Goal: Information Seeking & Learning: Compare options

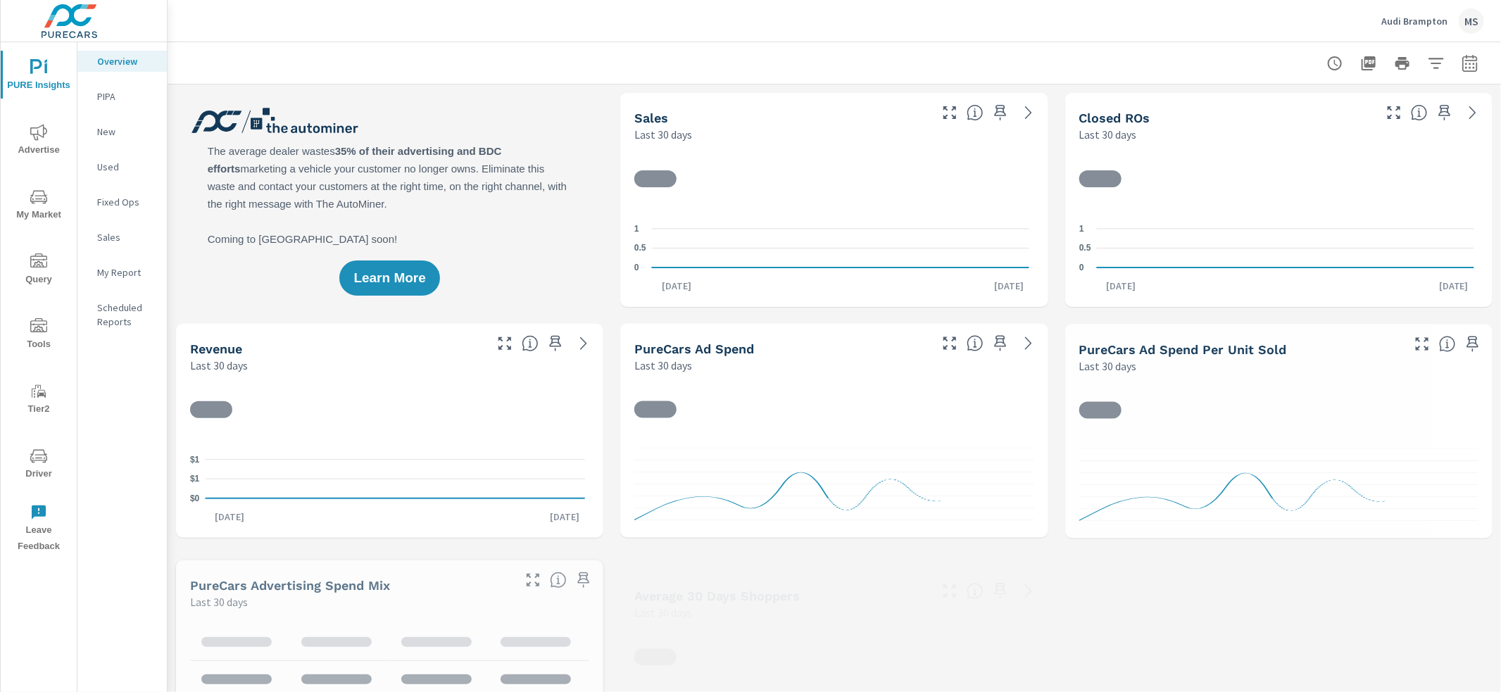
click at [1462, 70] on icon "button" at bounding box center [1469, 62] width 15 height 17
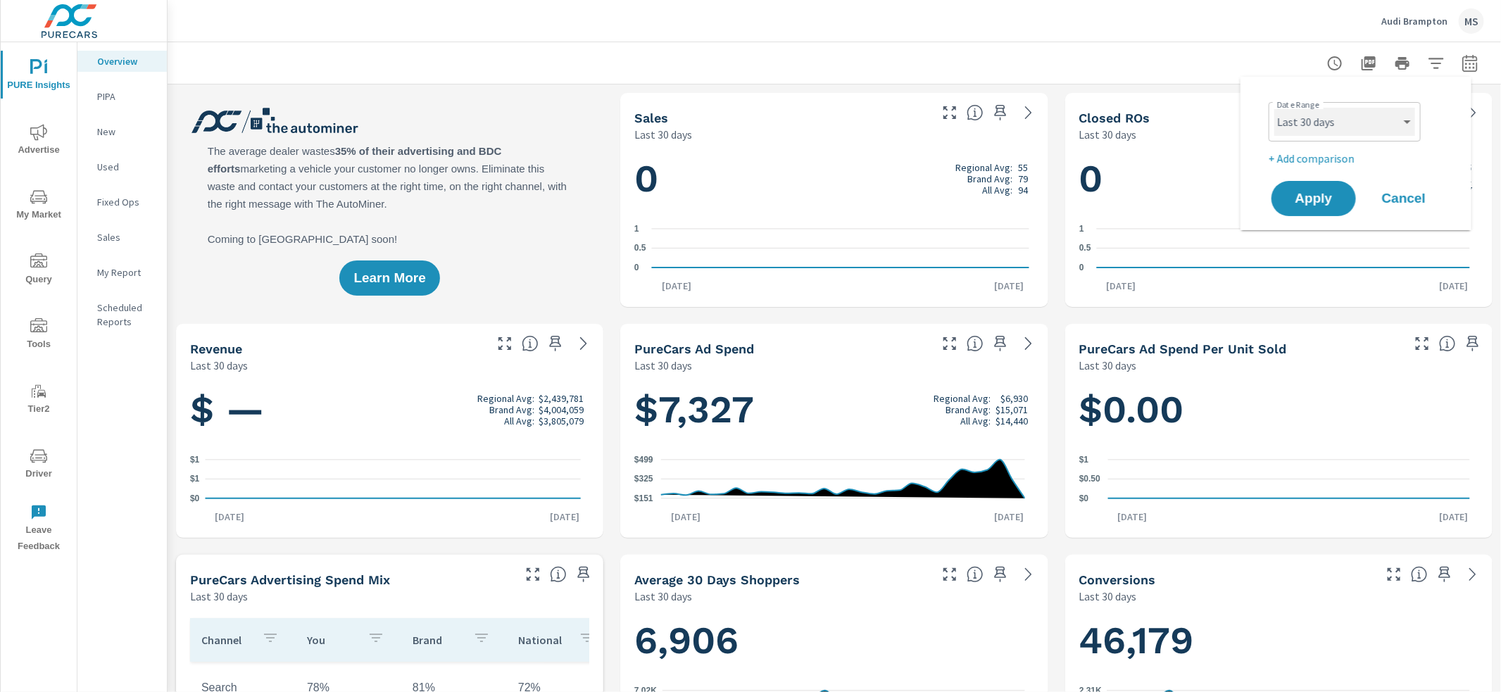
click at [1326, 130] on select "Custom Yesterday Last week Last 7 days Last 14 days Last 30 days Last 45 days L…" at bounding box center [1344, 122] width 141 height 28
click at [1274, 108] on select "Custom Yesterday Last week Last 7 days Last 14 days Last 30 days Last 45 days L…" at bounding box center [1344, 122] width 141 height 28
select select "Last month"
click at [1310, 159] on p "+ Add comparison" at bounding box center [1359, 158] width 180 height 17
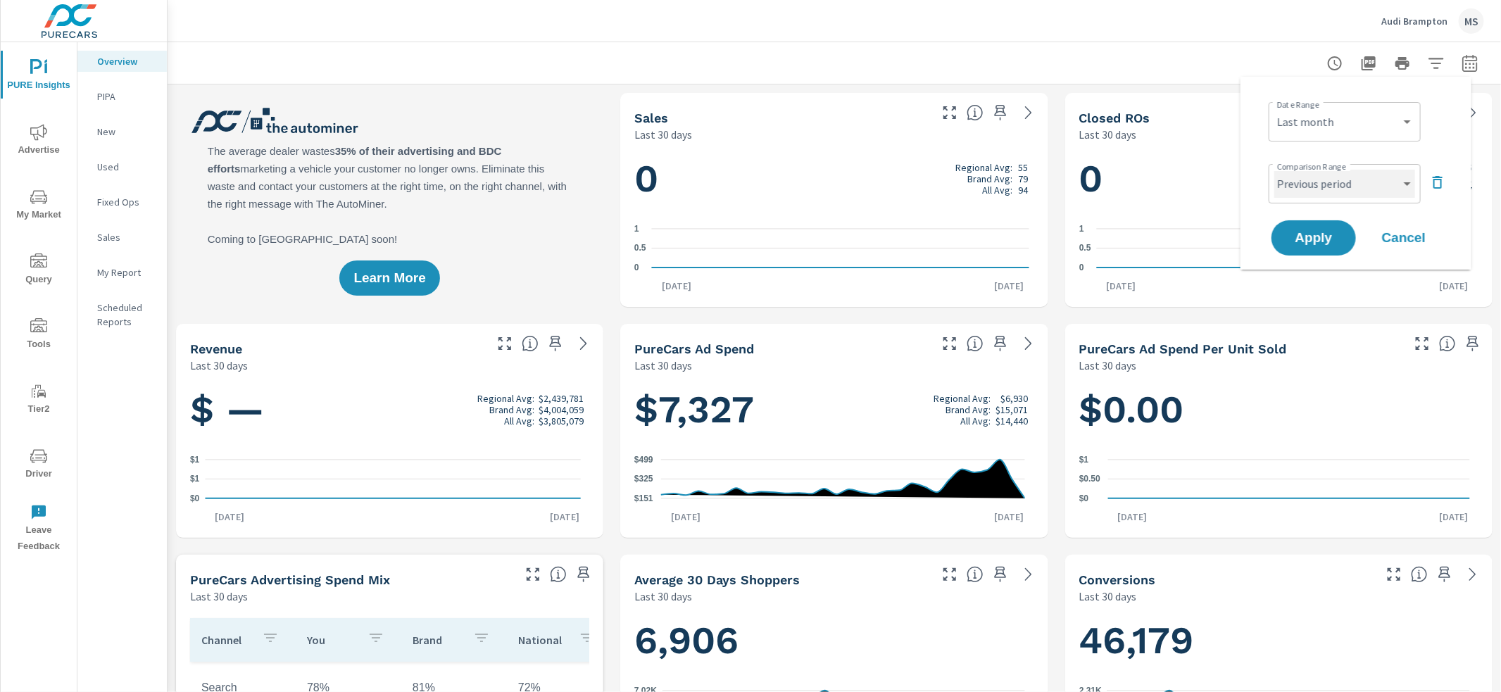
click at [1313, 184] on select "Custom Previous period Previous month Previous year" at bounding box center [1344, 184] width 141 height 28
click at [1274, 170] on select "Custom Previous period Previous month Previous year" at bounding box center [1344, 184] width 141 height 28
select select "Previous month"
click at [1316, 237] on span "Apply" at bounding box center [1314, 238] width 58 height 13
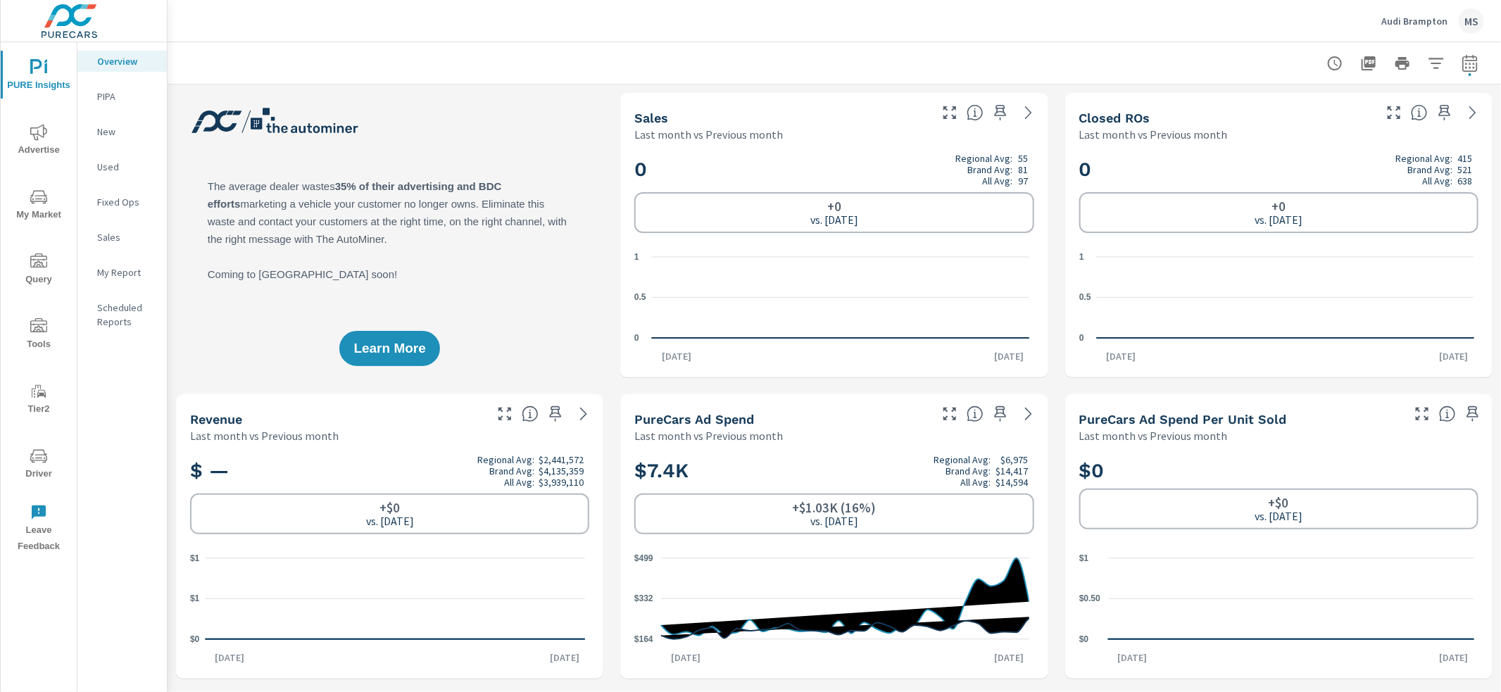
click at [39, 133] on icon "nav menu" at bounding box center [38, 132] width 17 height 17
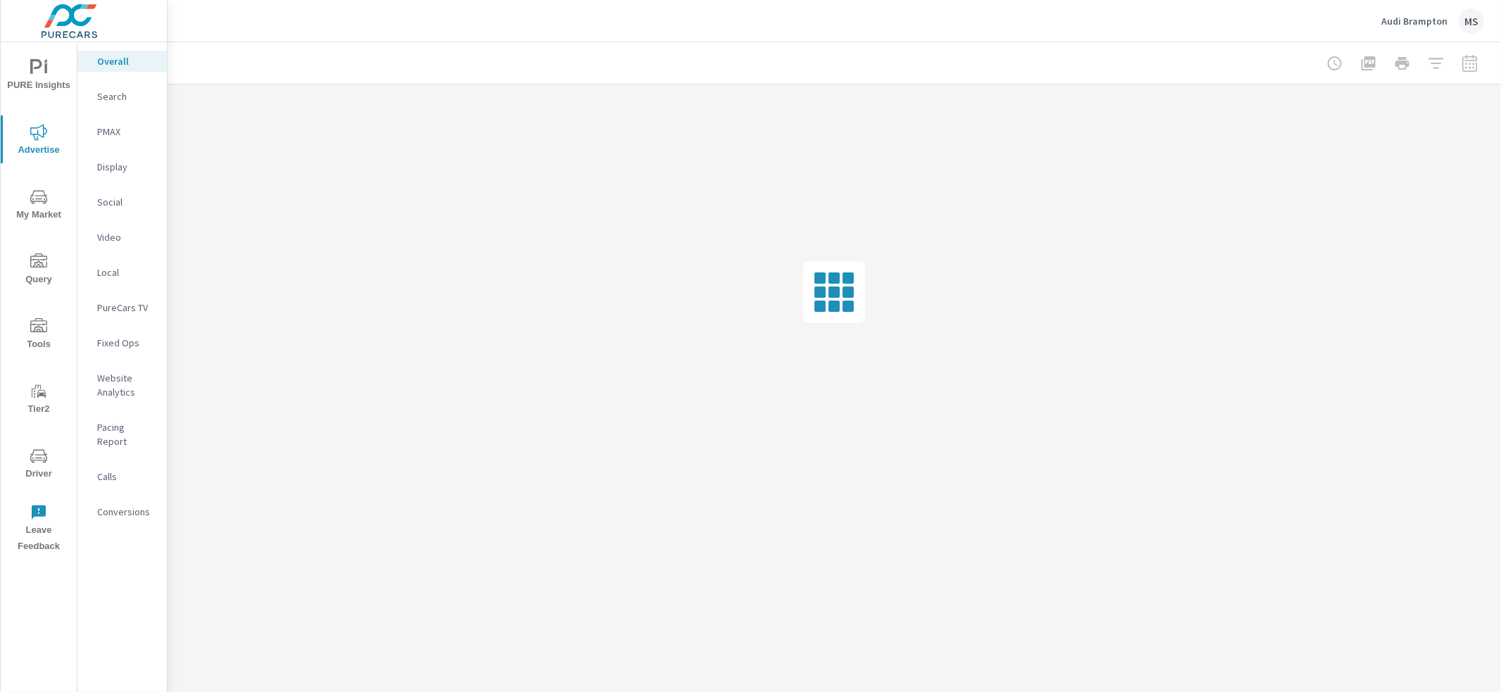
click at [103, 89] on p "Search" at bounding box center [126, 96] width 58 height 14
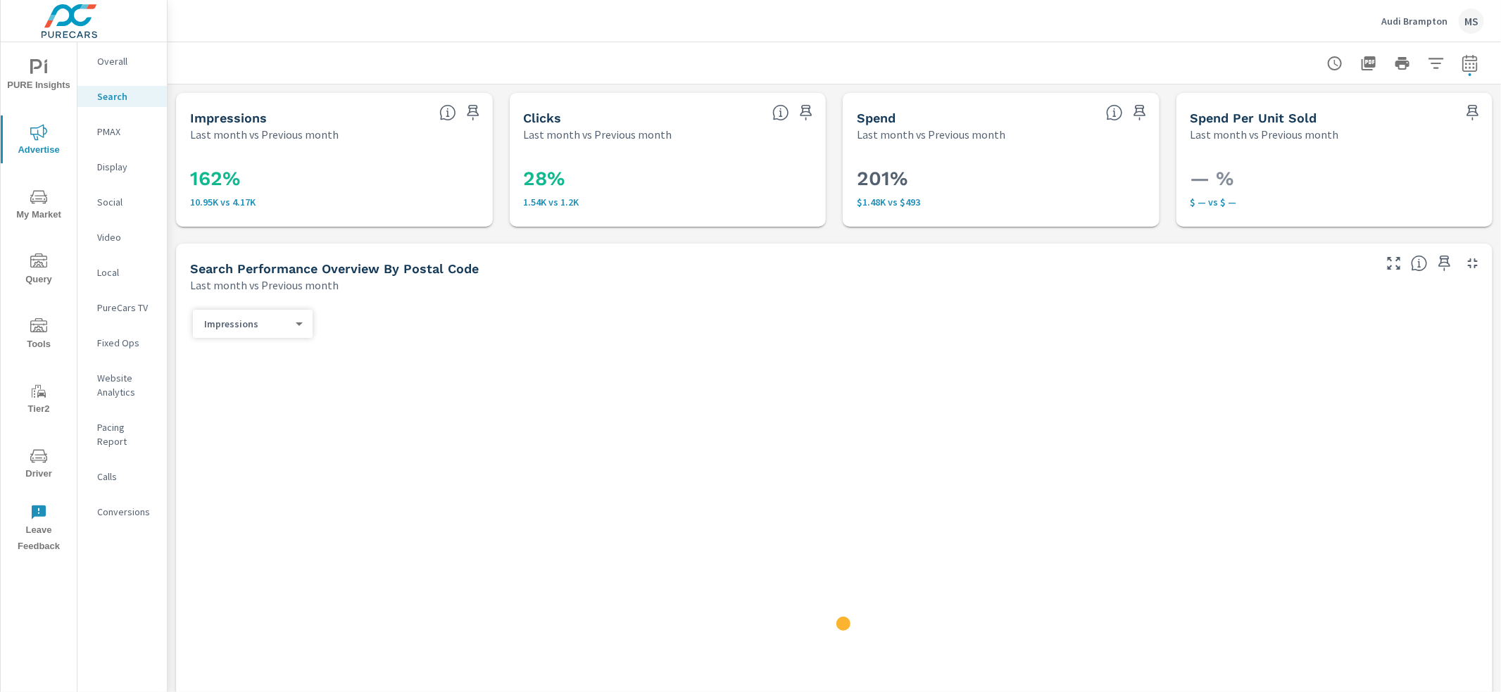
scroll to position [427, 0]
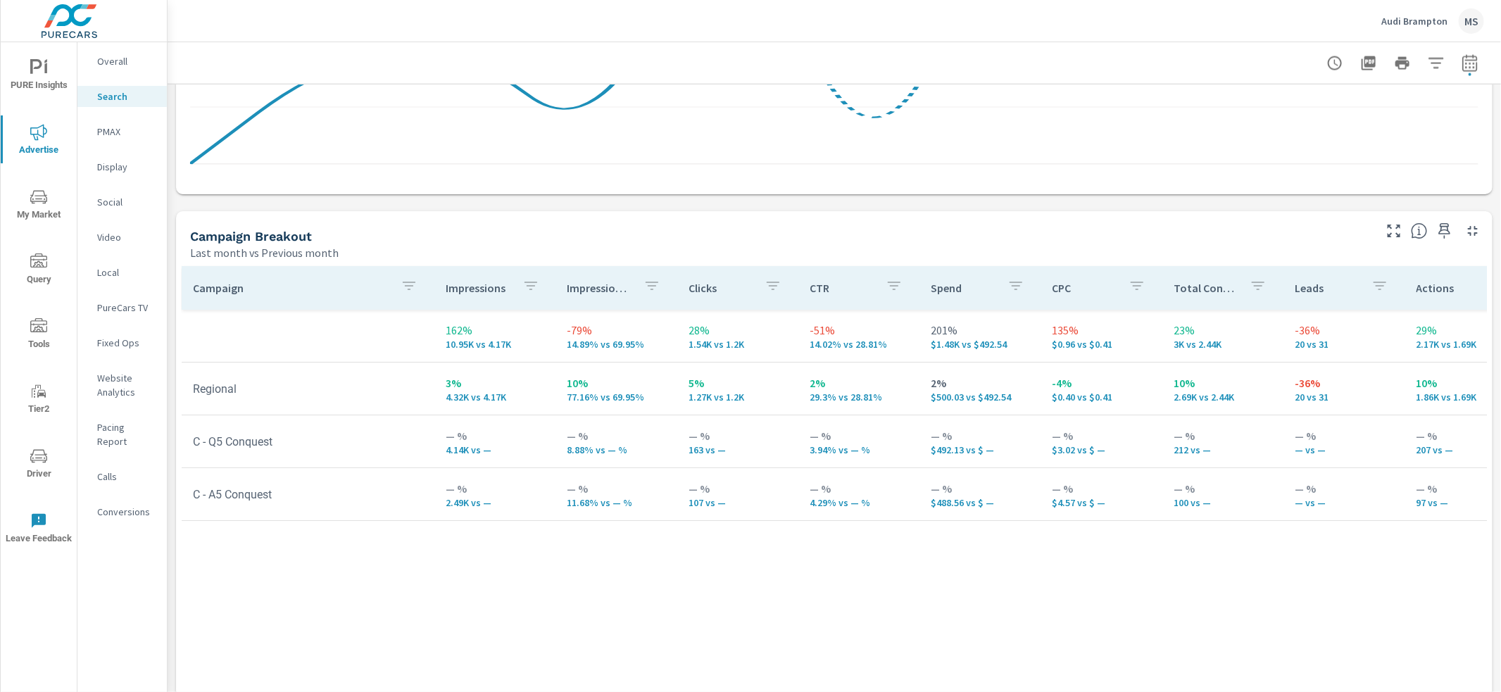
scroll to position [1250, 0]
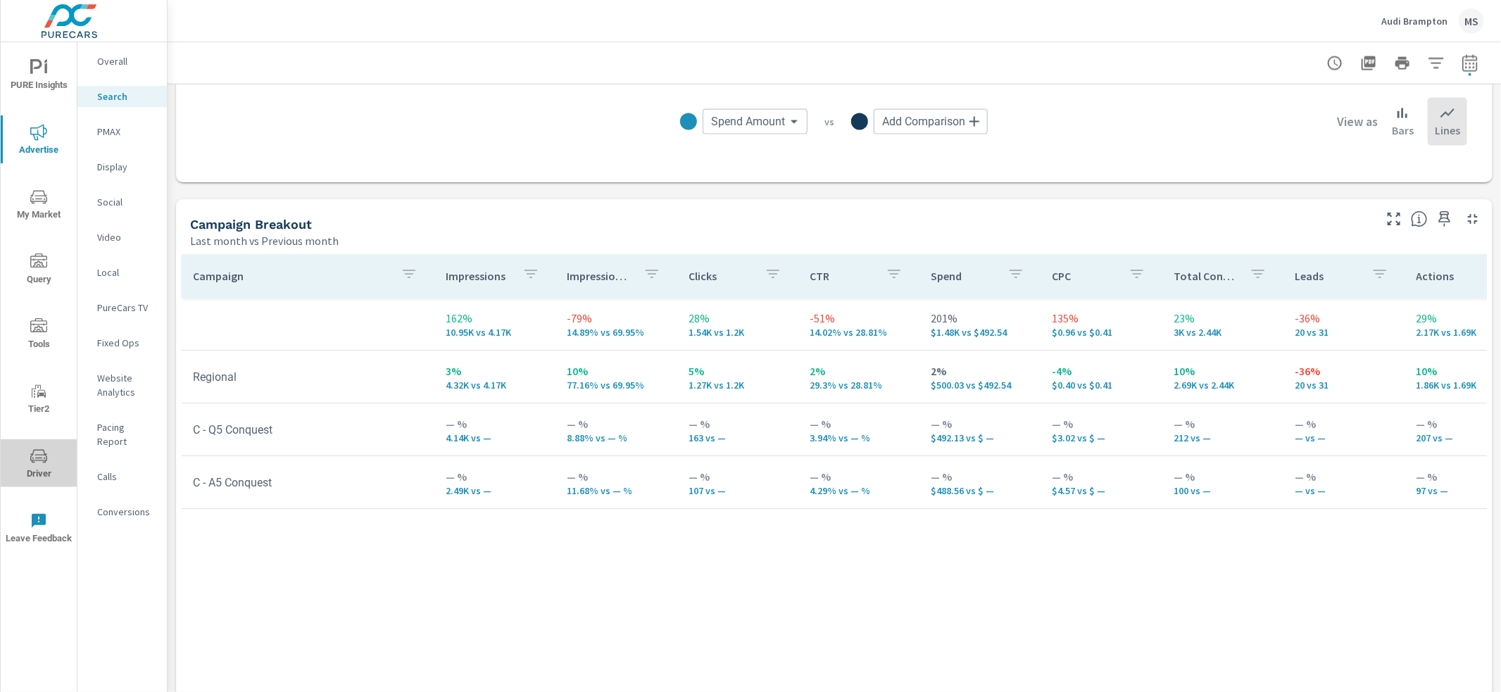
click at [37, 460] on icon "nav menu" at bounding box center [38, 456] width 17 height 17
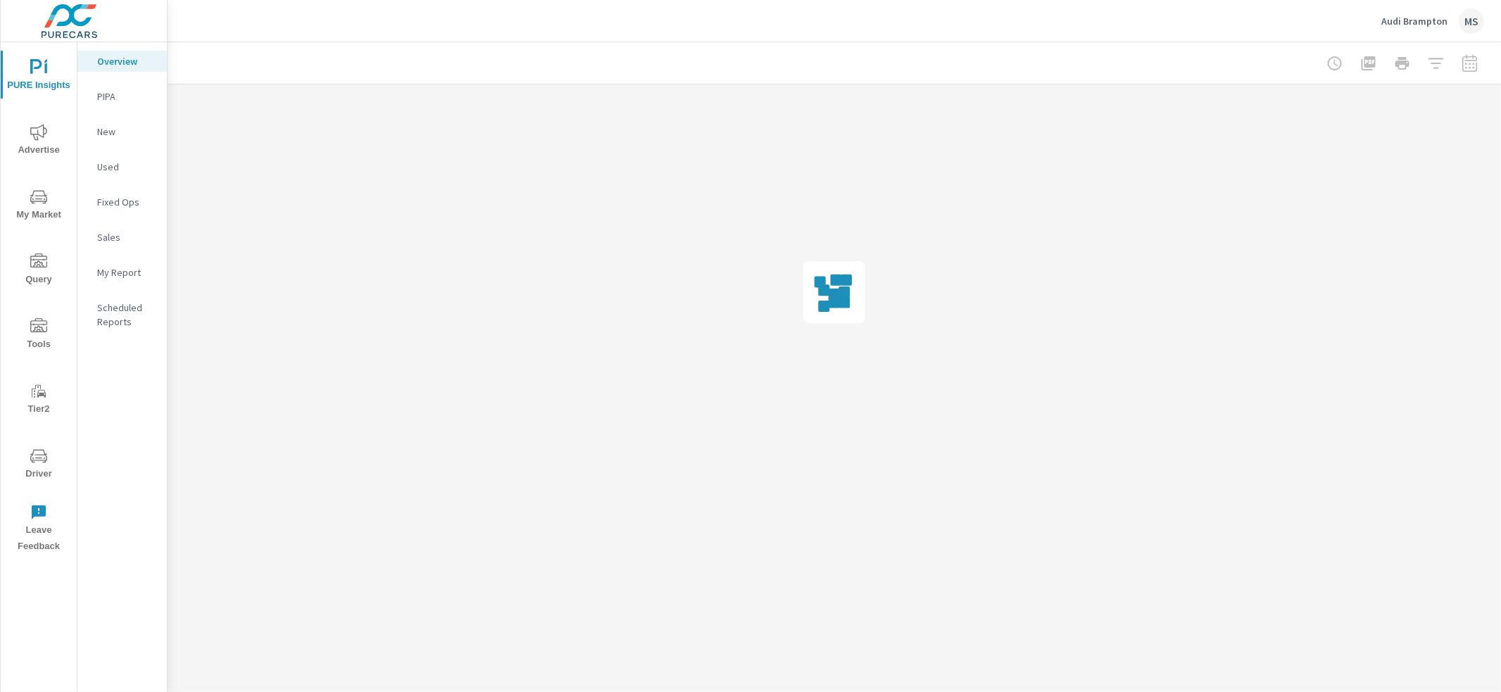
click at [29, 124] on span "Advertise" at bounding box center [39, 141] width 68 height 34
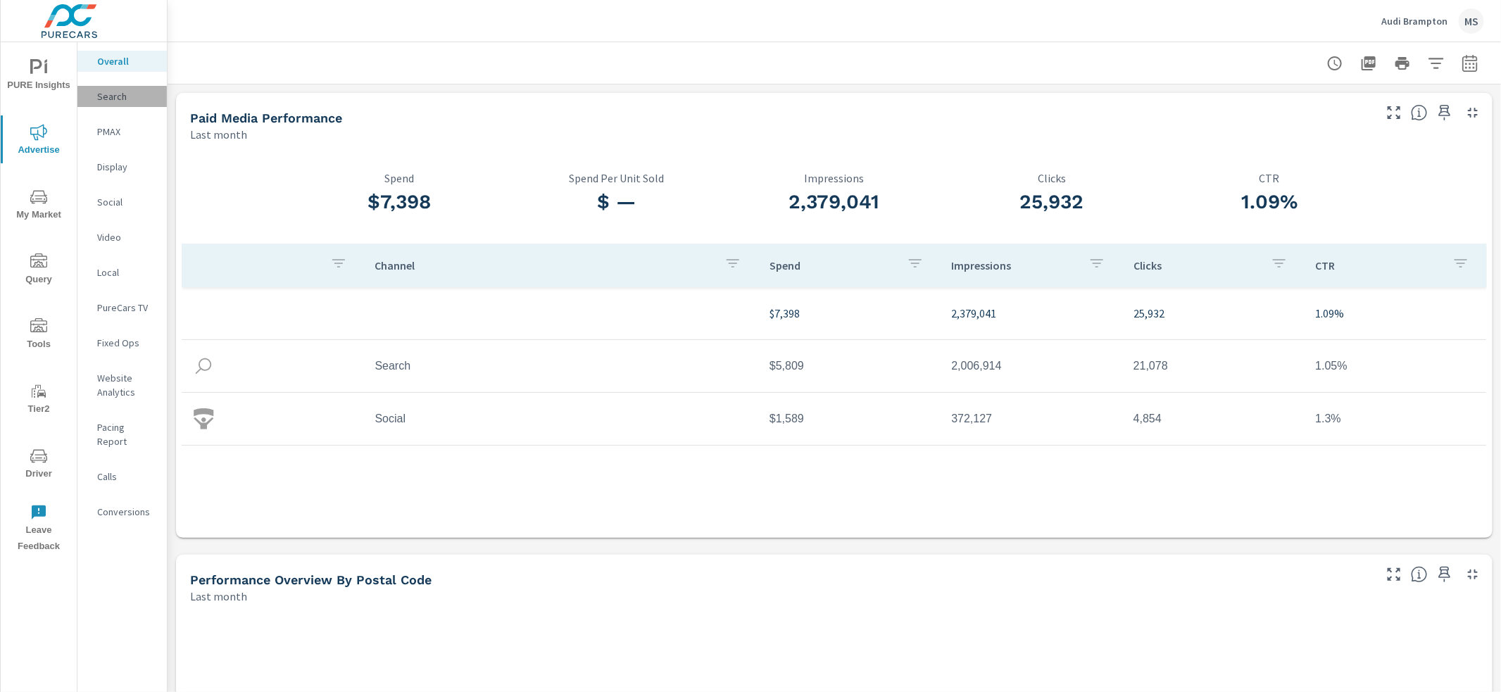
click at [104, 98] on p "Search" at bounding box center [126, 96] width 58 height 14
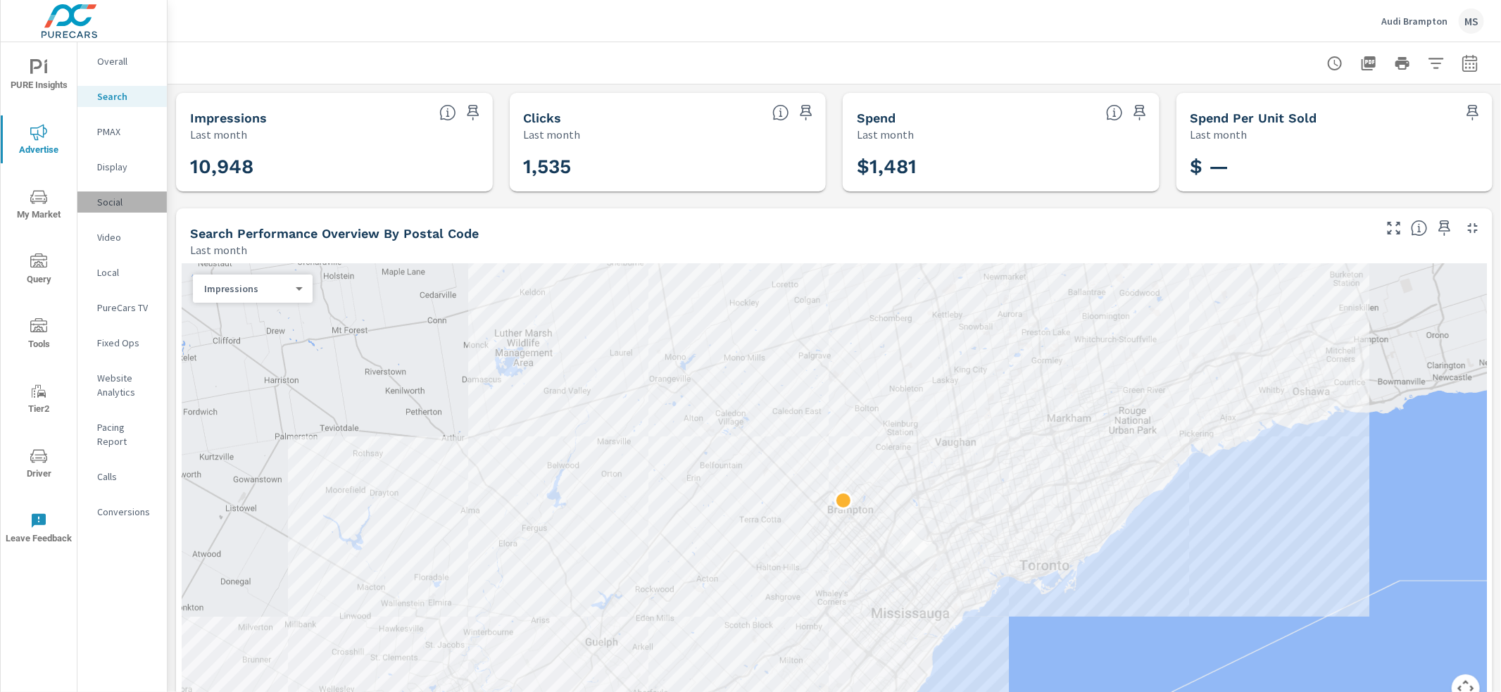
click at [108, 197] on p "Social" at bounding box center [126, 202] width 58 height 14
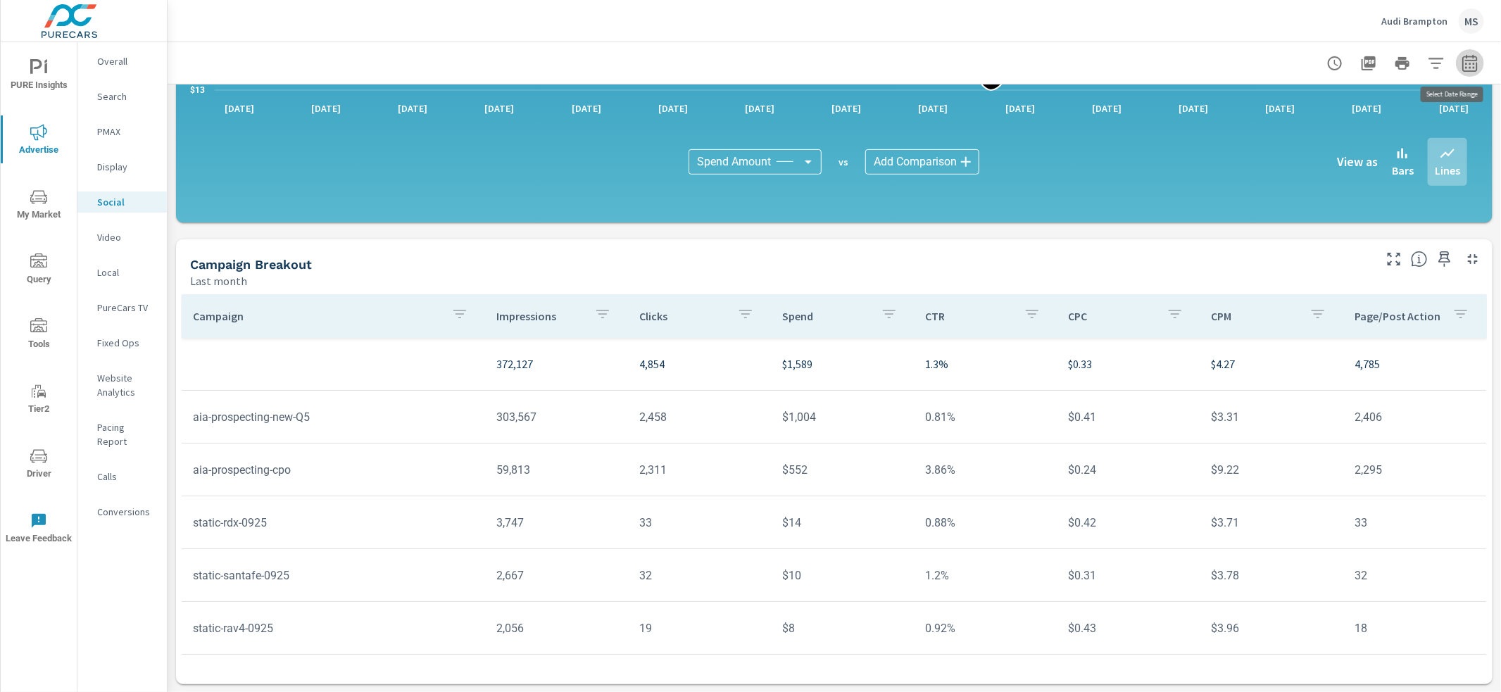
click at [1461, 63] on icon "button" at bounding box center [1469, 63] width 17 height 17
select select "Last month"
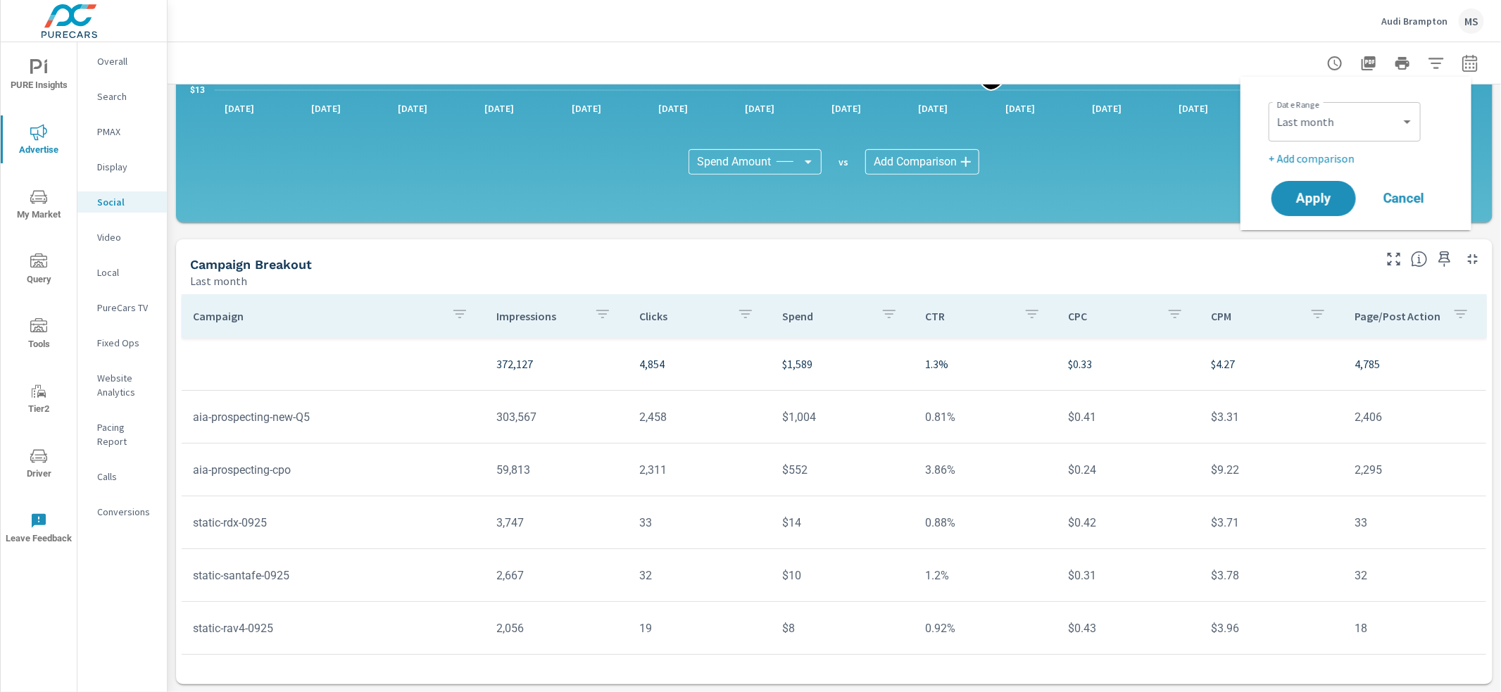
click at [1318, 161] on p "+ Add comparison" at bounding box center [1359, 158] width 180 height 17
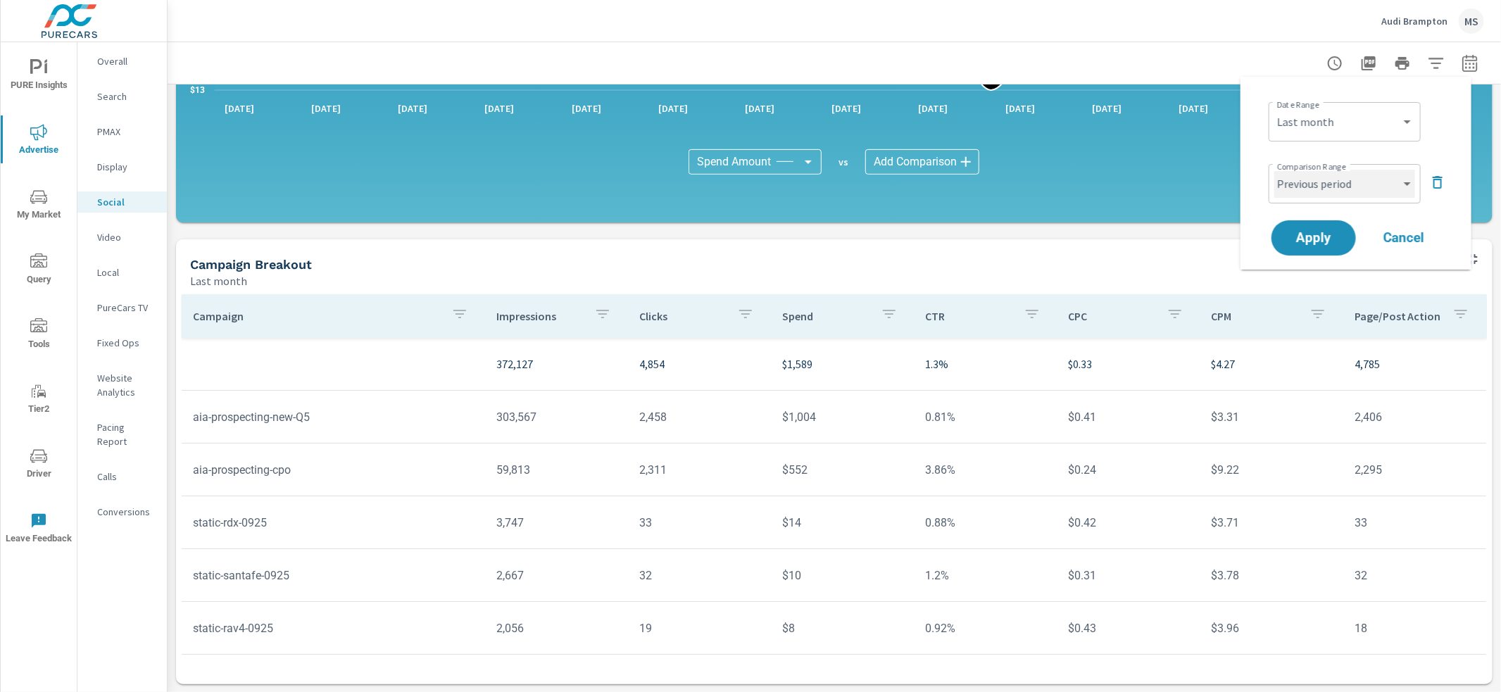
click at [1308, 184] on select "Custom Previous period Previous month Previous year" at bounding box center [1344, 184] width 141 height 28
click at [1274, 170] on select "Custom Previous period Previous month Previous year" at bounding box center [1344, 184] width 141 height 28
select select "Previous month"
click at [1310, 241] on span "Apply" at bounding box center [1314, 238] width 58 height 13
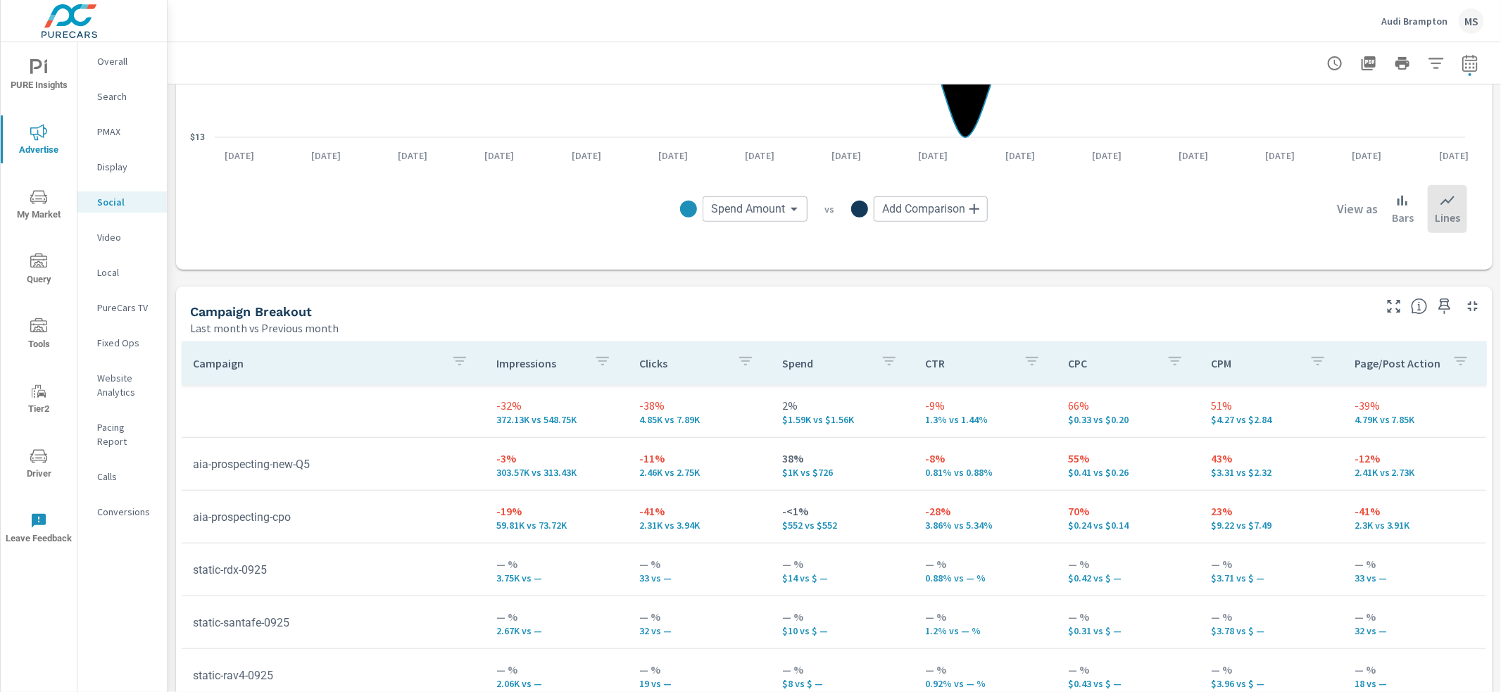
scroll to position [420, 0]
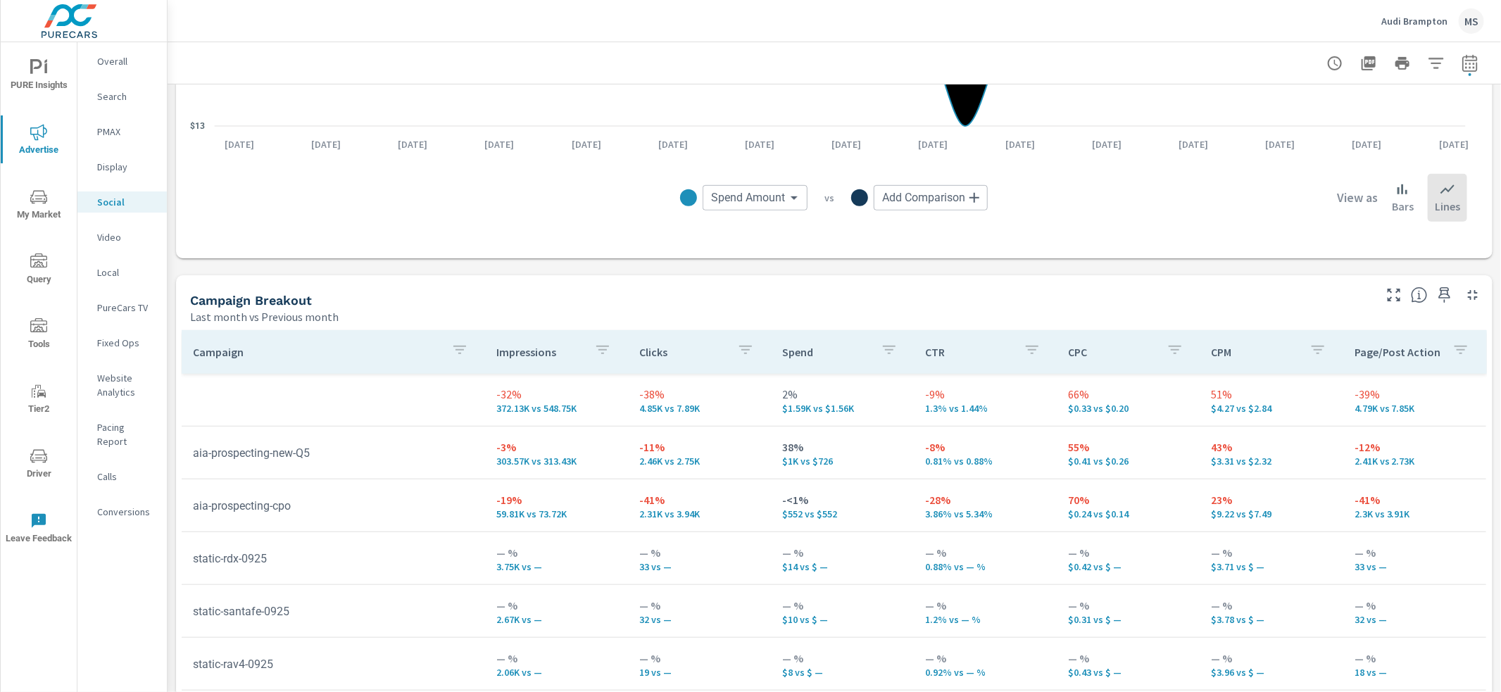
click at [137, 384] on p "Website Analytics" at bounding box center [126, 385] width 58 height 28
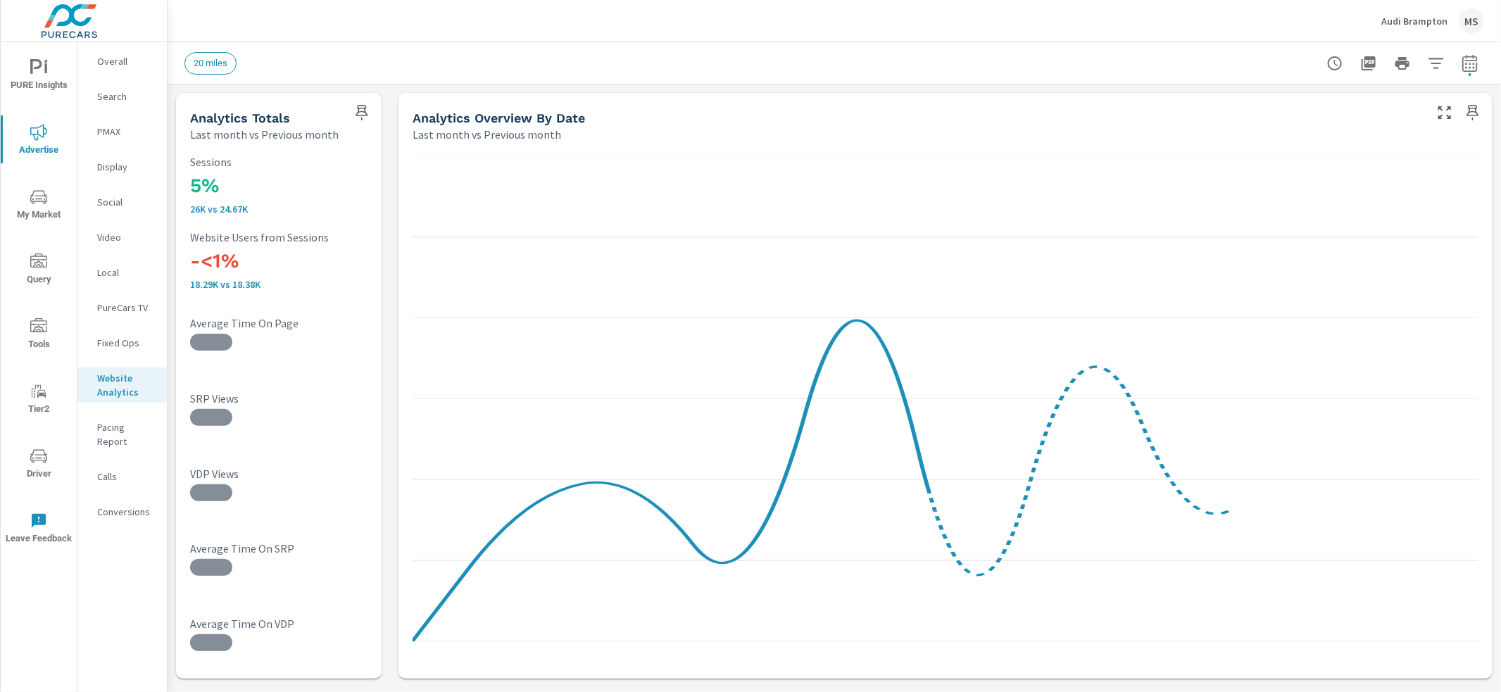
scroll to position [34, 0]
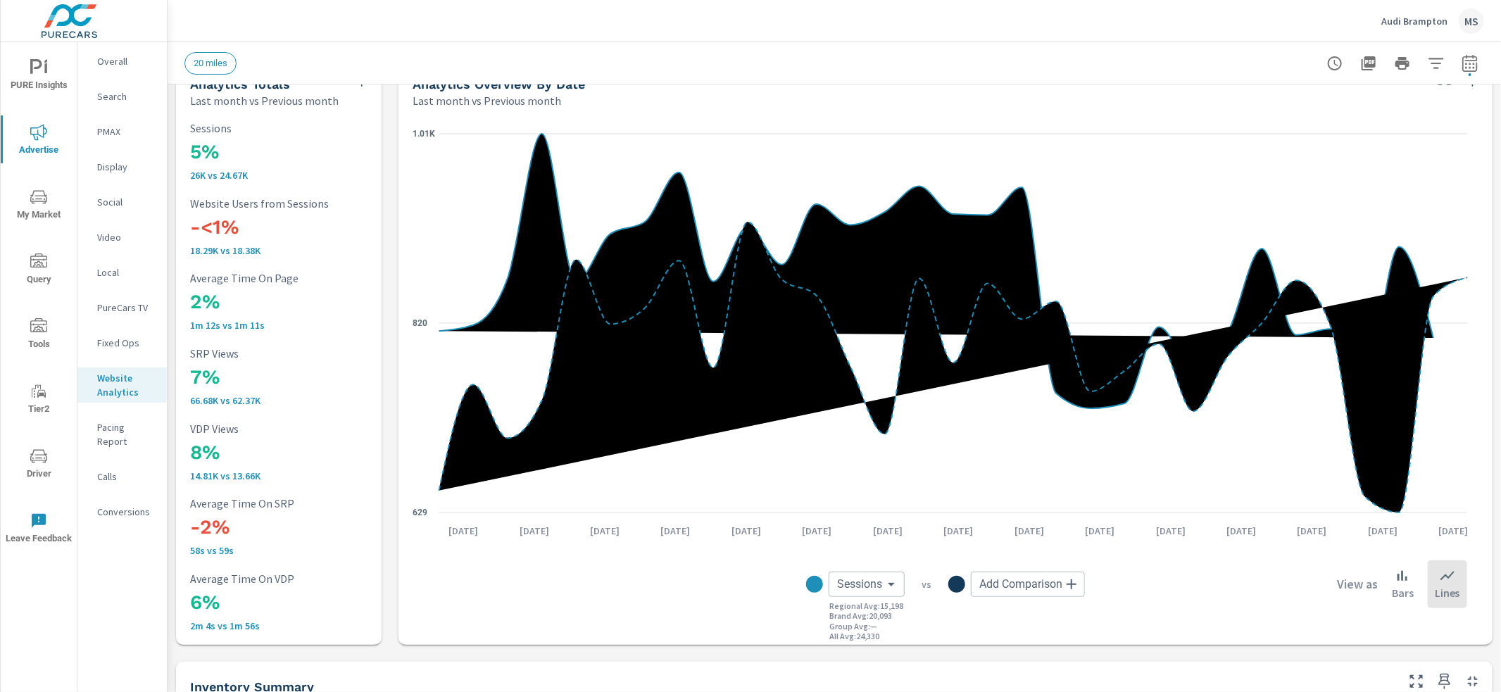
click at [114, 505] on p "Conversions" at bounding box center [126, 512] width 58 height 14
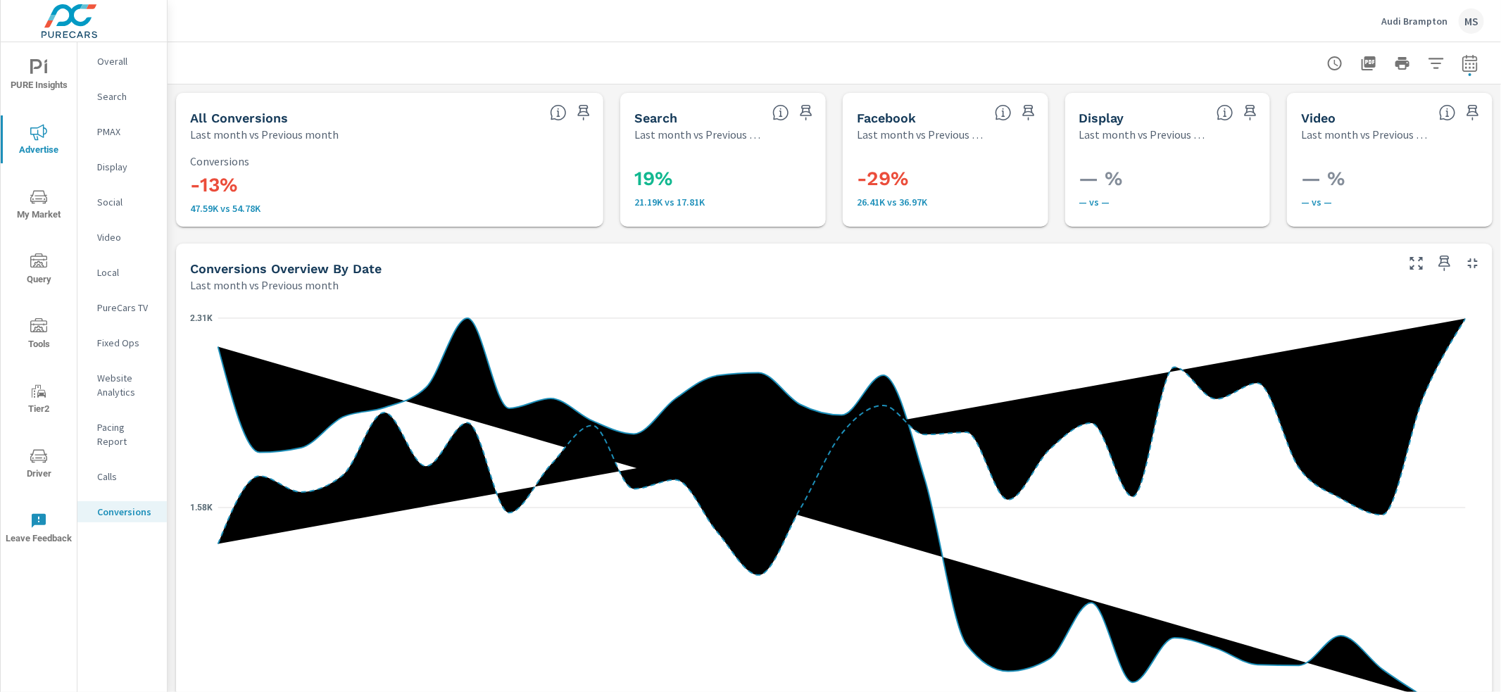
click at [120, 86] on div "Search" at bounding box center [121, 96] width 89 height 21
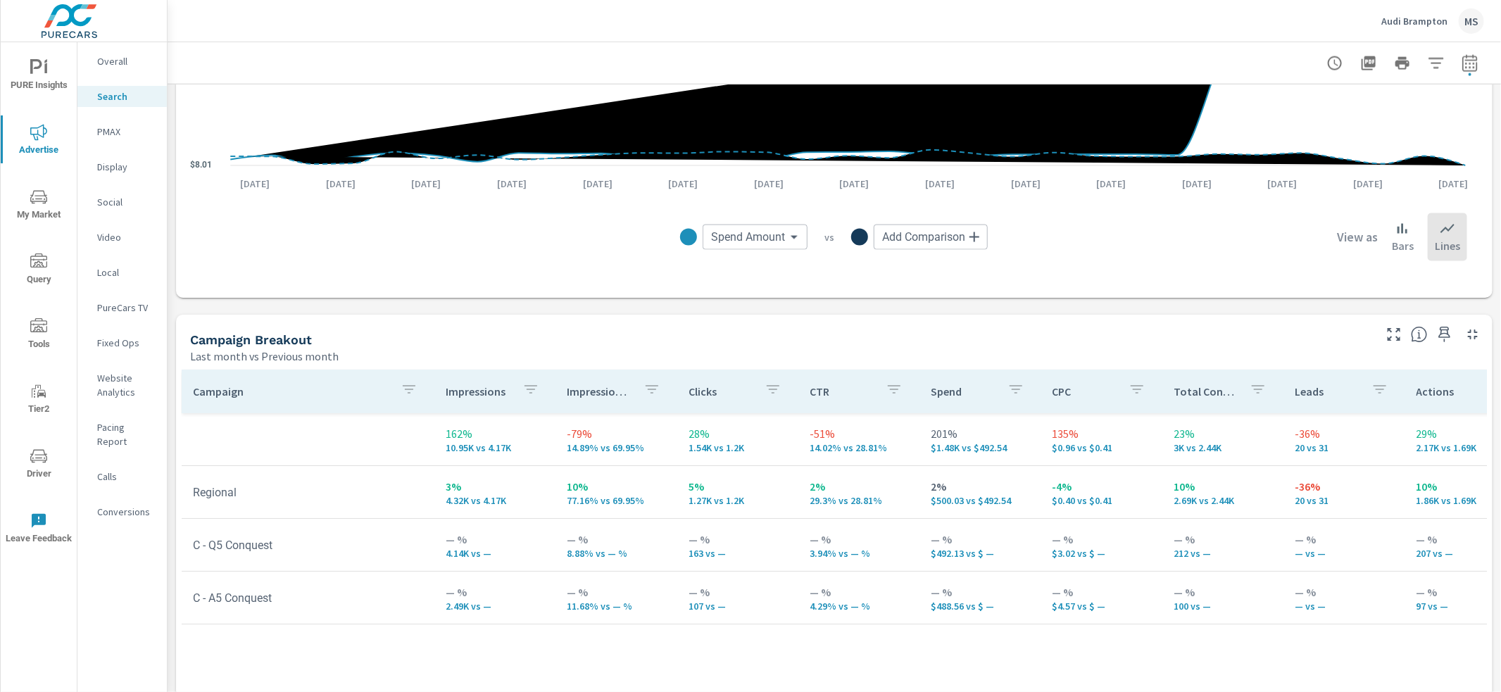
scroll to position [1350, 0]
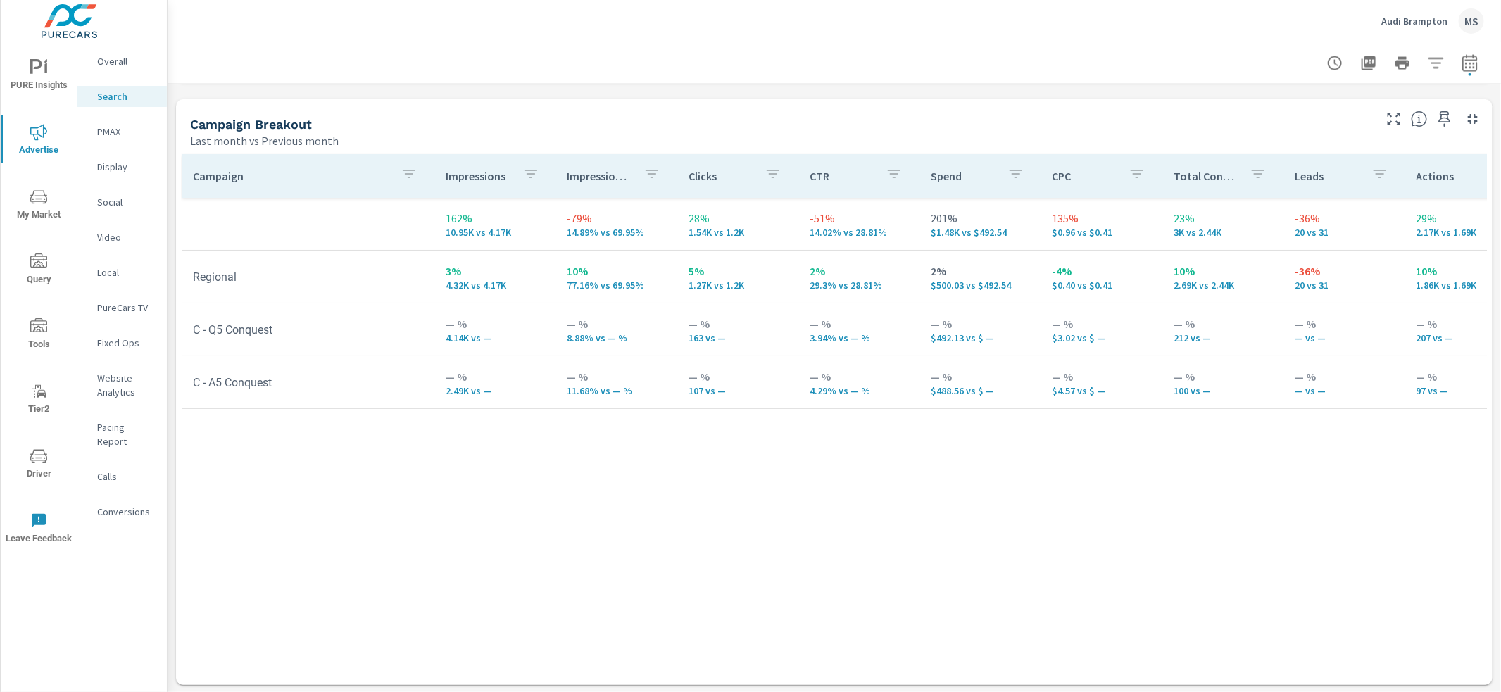
click at [120, 132] on p "PMAX" at bounding box center [126, 132] width 58 height 14
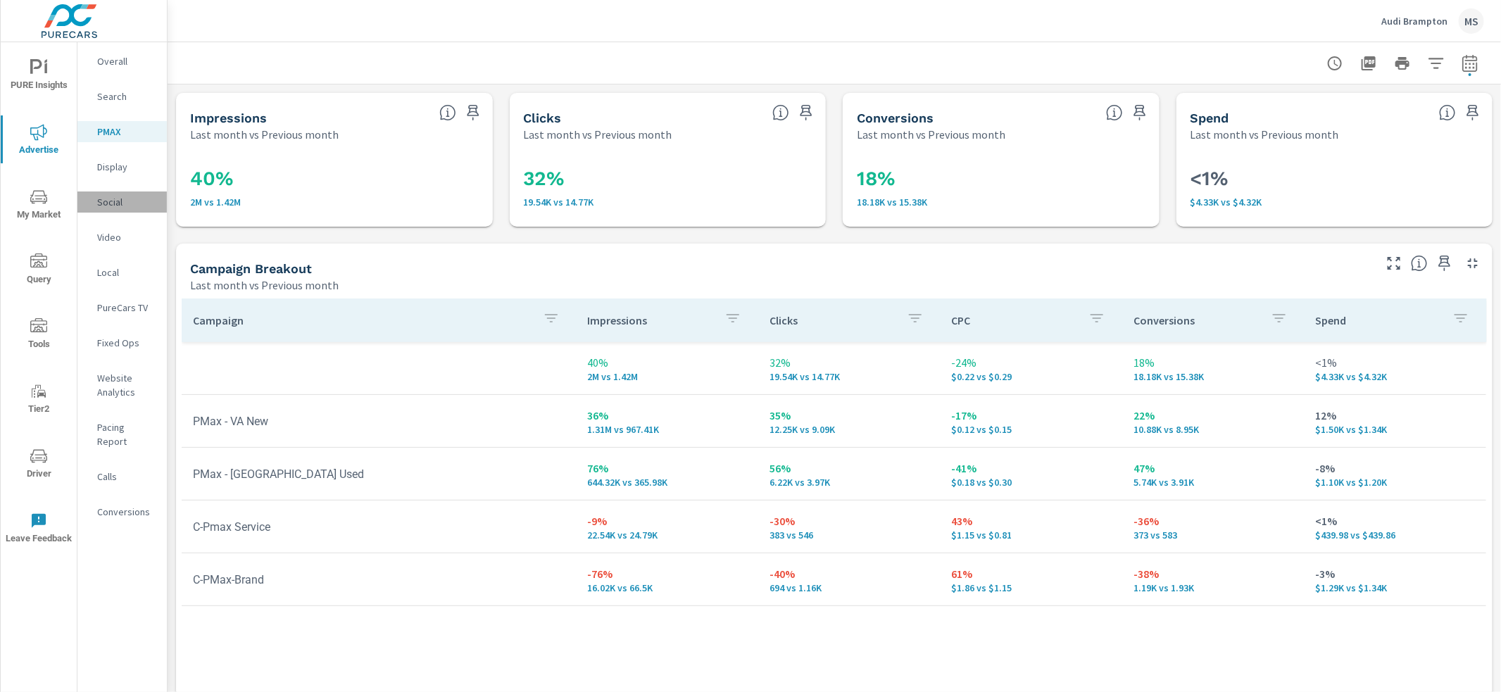
click at [111, 206] on p "Social" at bounding box center [126, 202] width 58 height 14
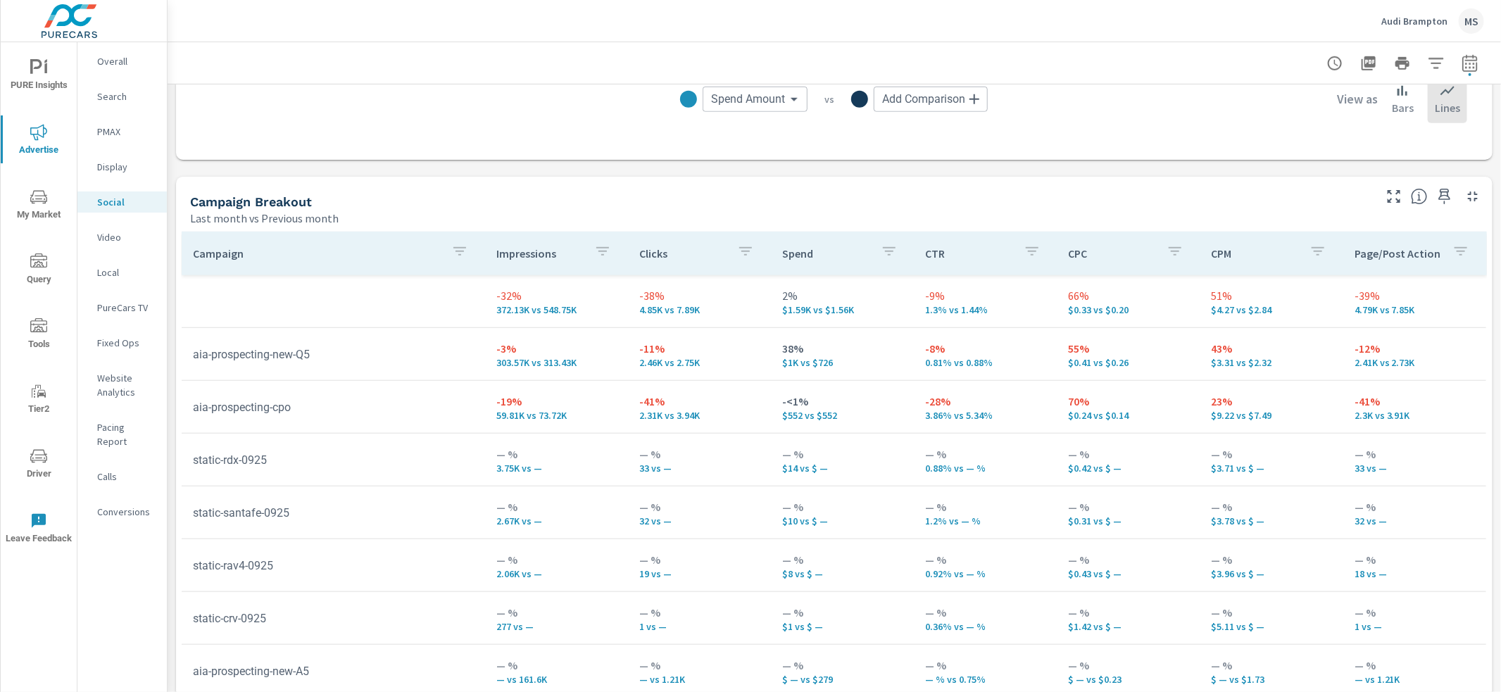
scroll to position [465, 0]
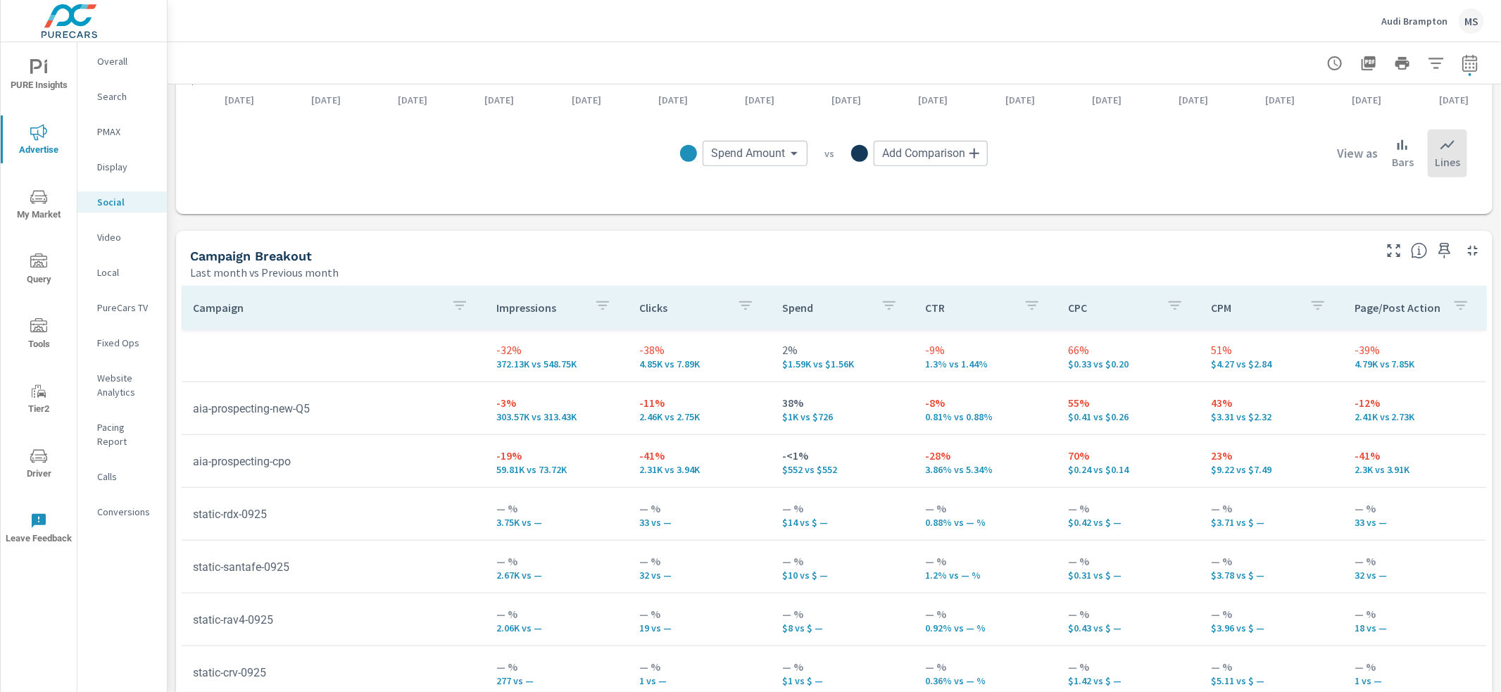
click at [1476, 23] on div "MS" at bounding box center [1471, 20] width 25 height 25
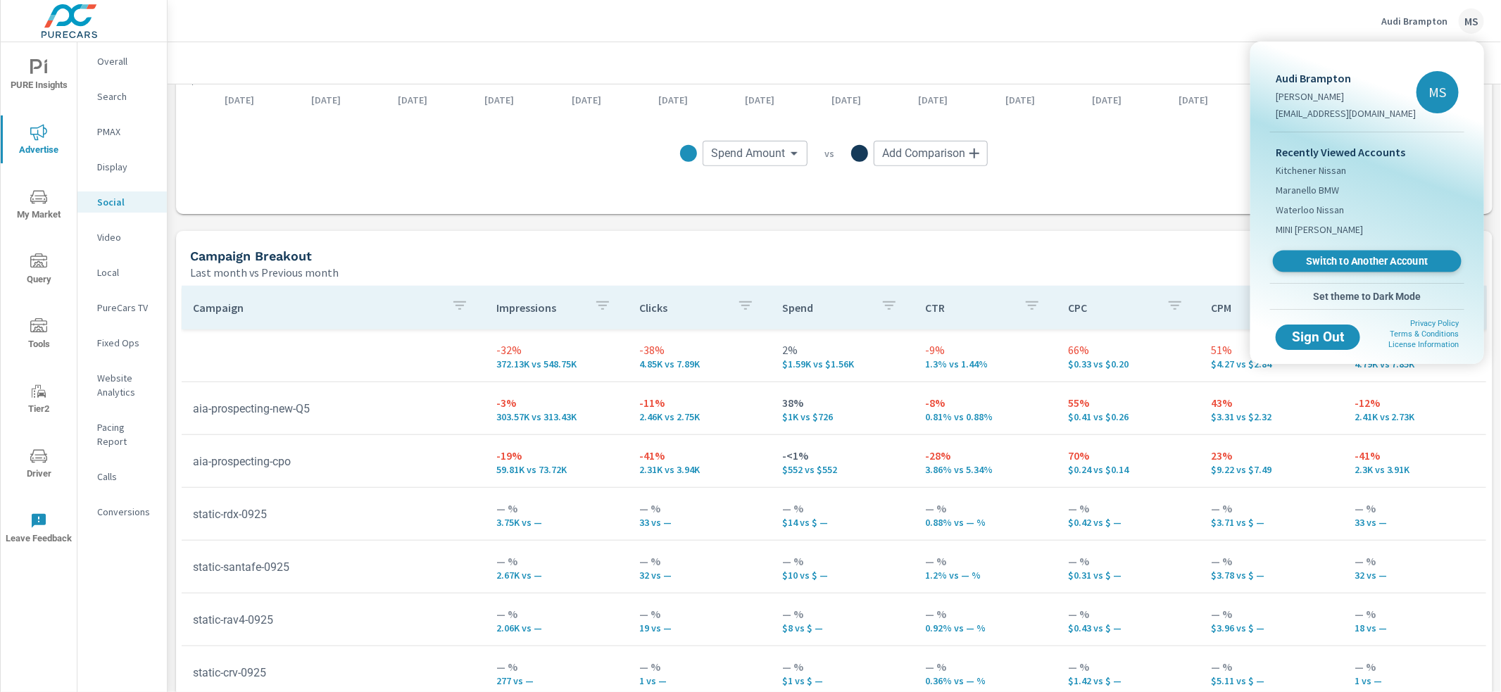
click at [1342, 258] on span "Switch to Another Account" at bounding box center [1367, 261] width 172 height 13
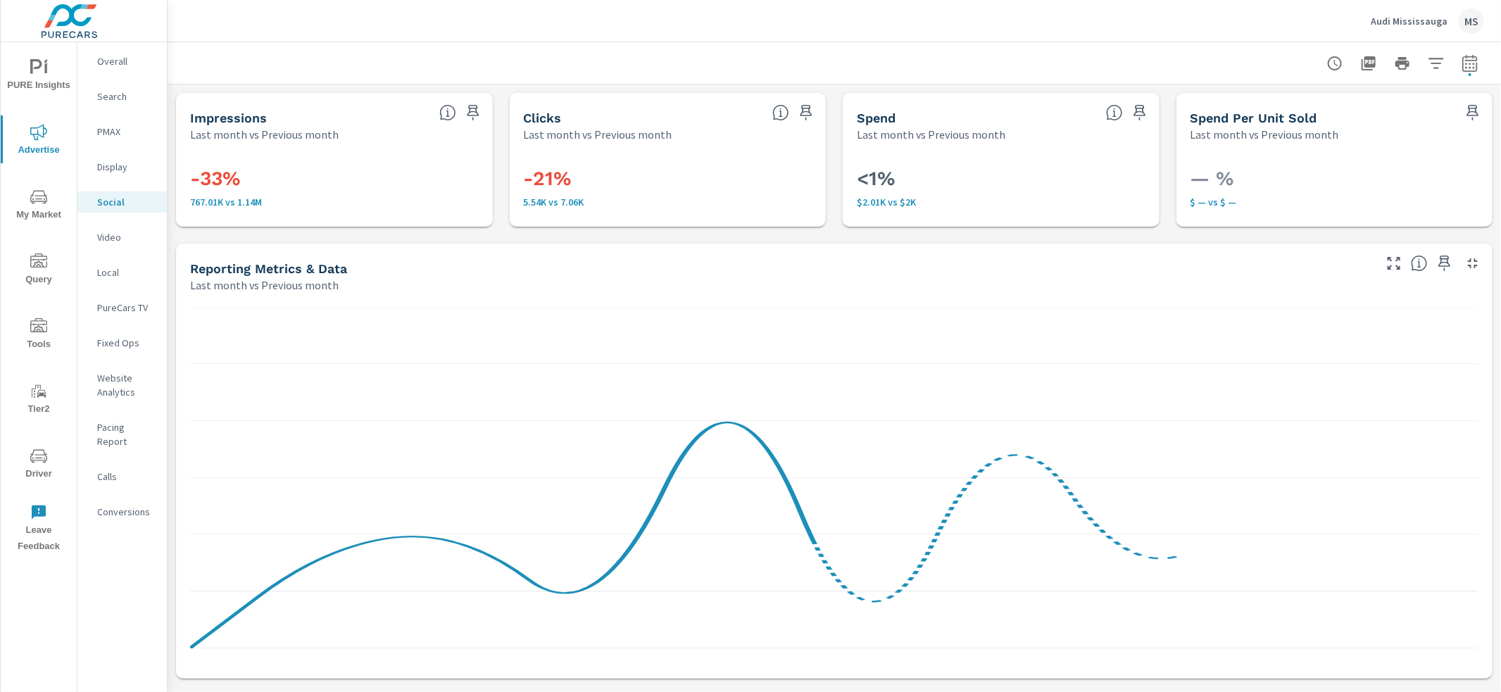
click at [39, 449] on icon "nav menu" at bounding box center [38, 455] width 17 height 13
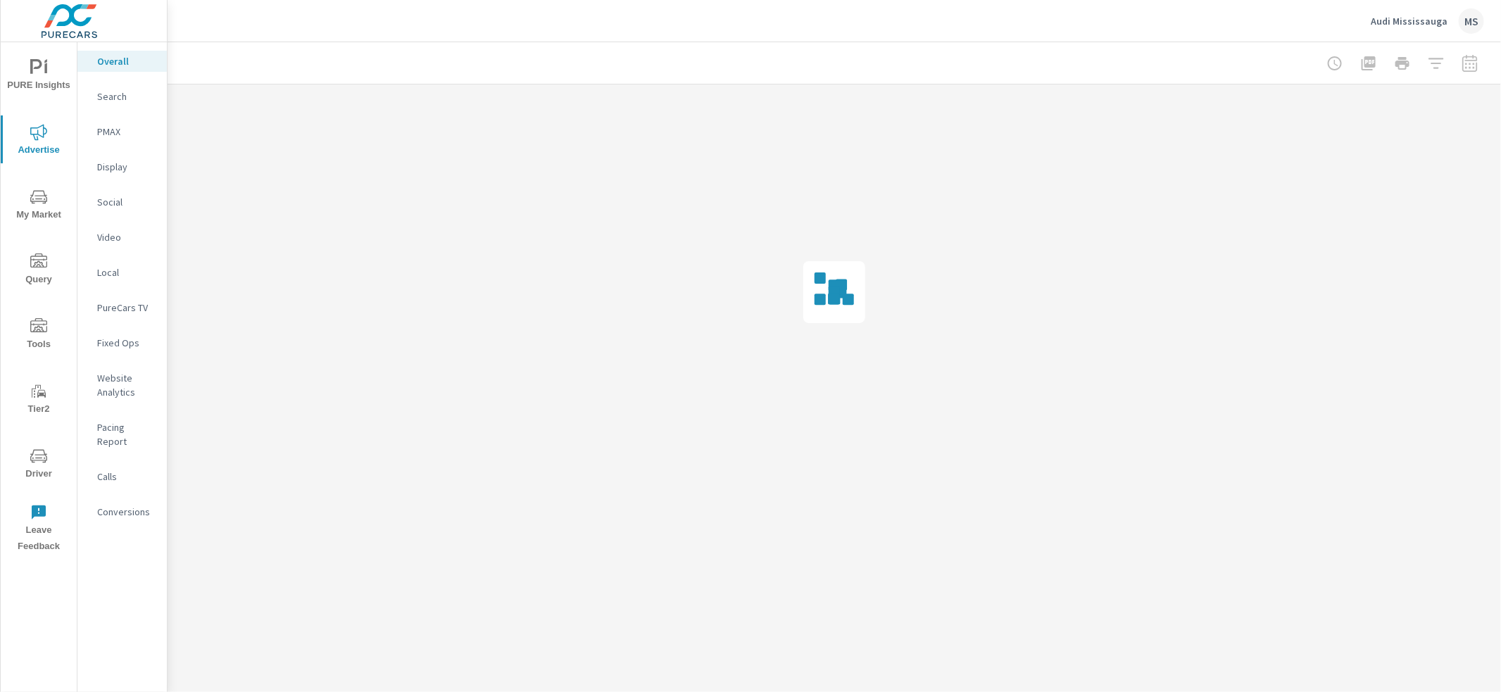
click at [113, 98] on p "Search" at bounding box center [126, 96] width 58 height 14
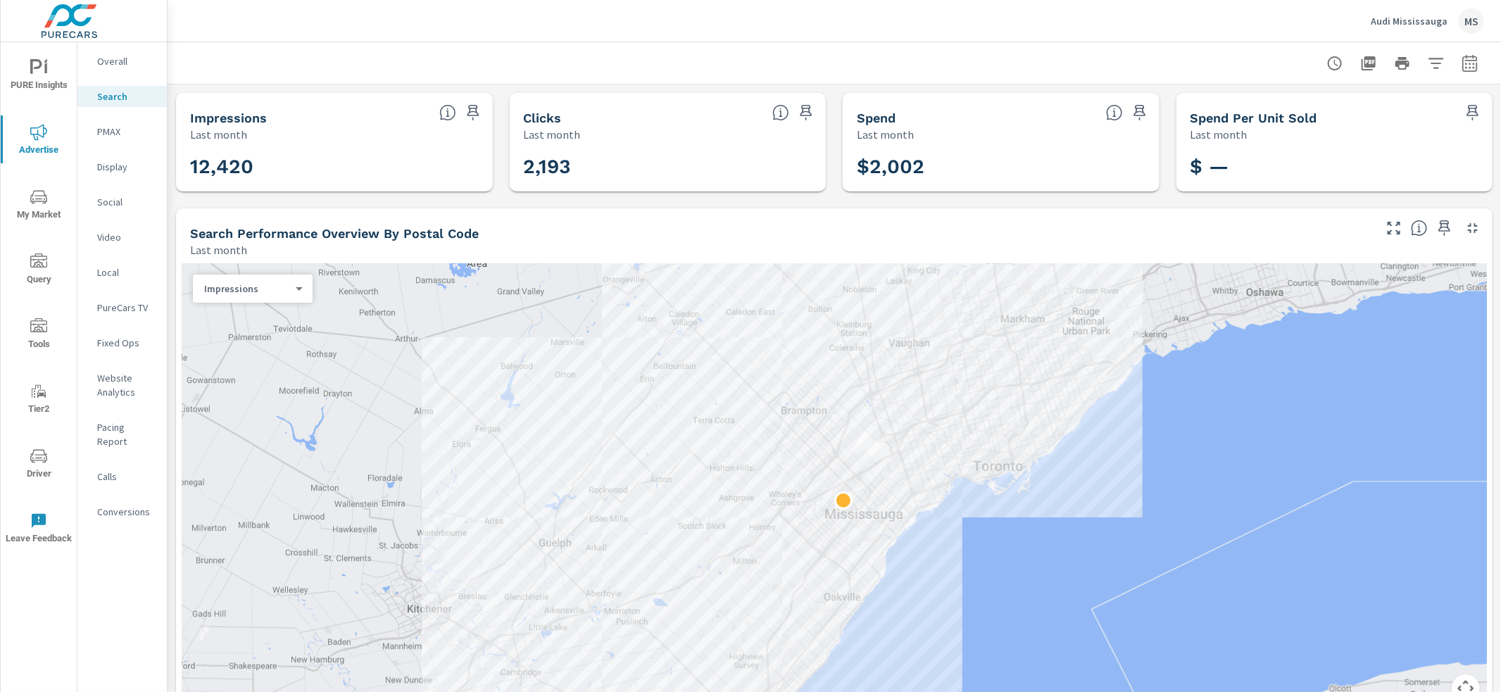
click at [1464, 53] on button "button" at bounding box center [1470, 63] width 28 height 28
select select "Last month"
click at [1315, 163] on p "+ Add comparison" at bounding box center [1359, 158] width 180 height 17
click at [1317, 182] on select "Custom Previous period Previous month Previous year" at bounding box center [1344, 184] width 141 height 28
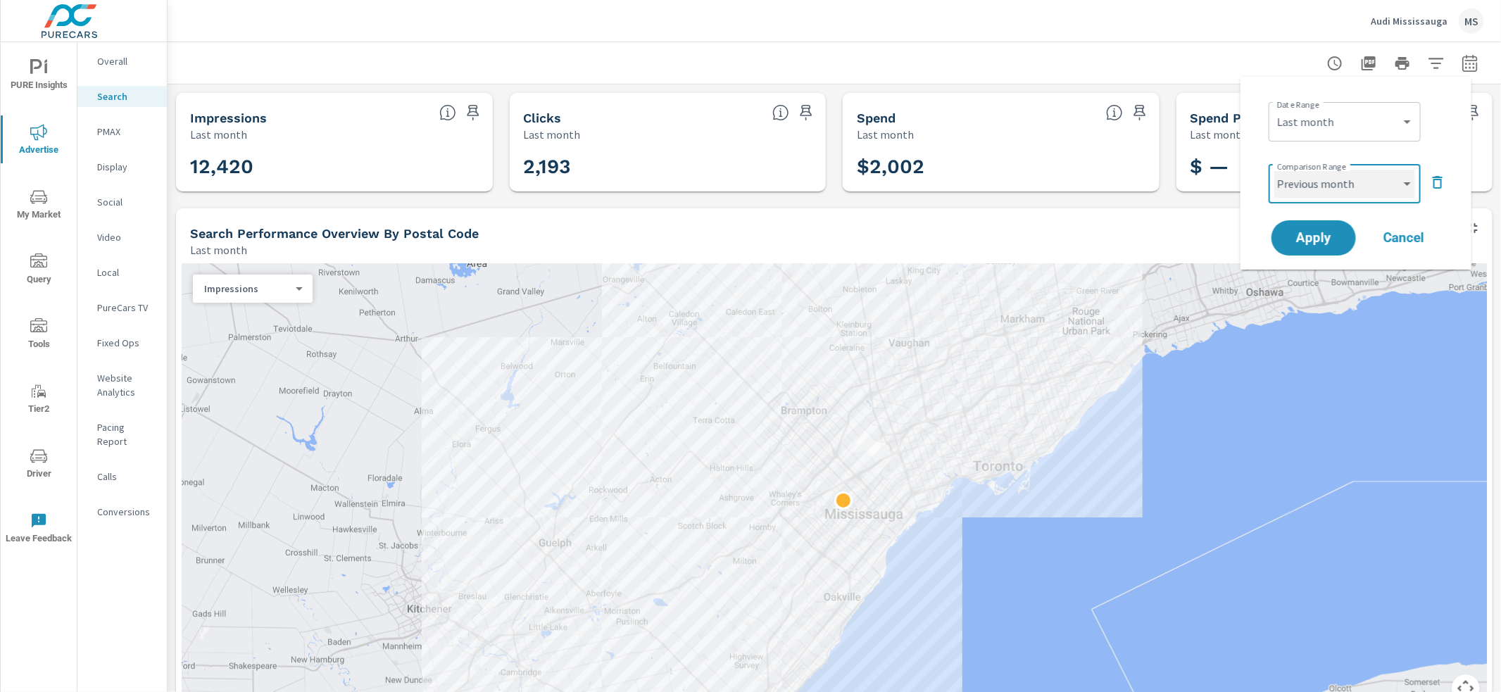
click at [1274, 170] on select "Custom Previous period Previous month Previous year" at bounding box center [1344, 184] width 141 height 28
select select "Previous month"
click at [1323, 234] on span "Apply" at bounding box center [1314, 238] width 58 height 13
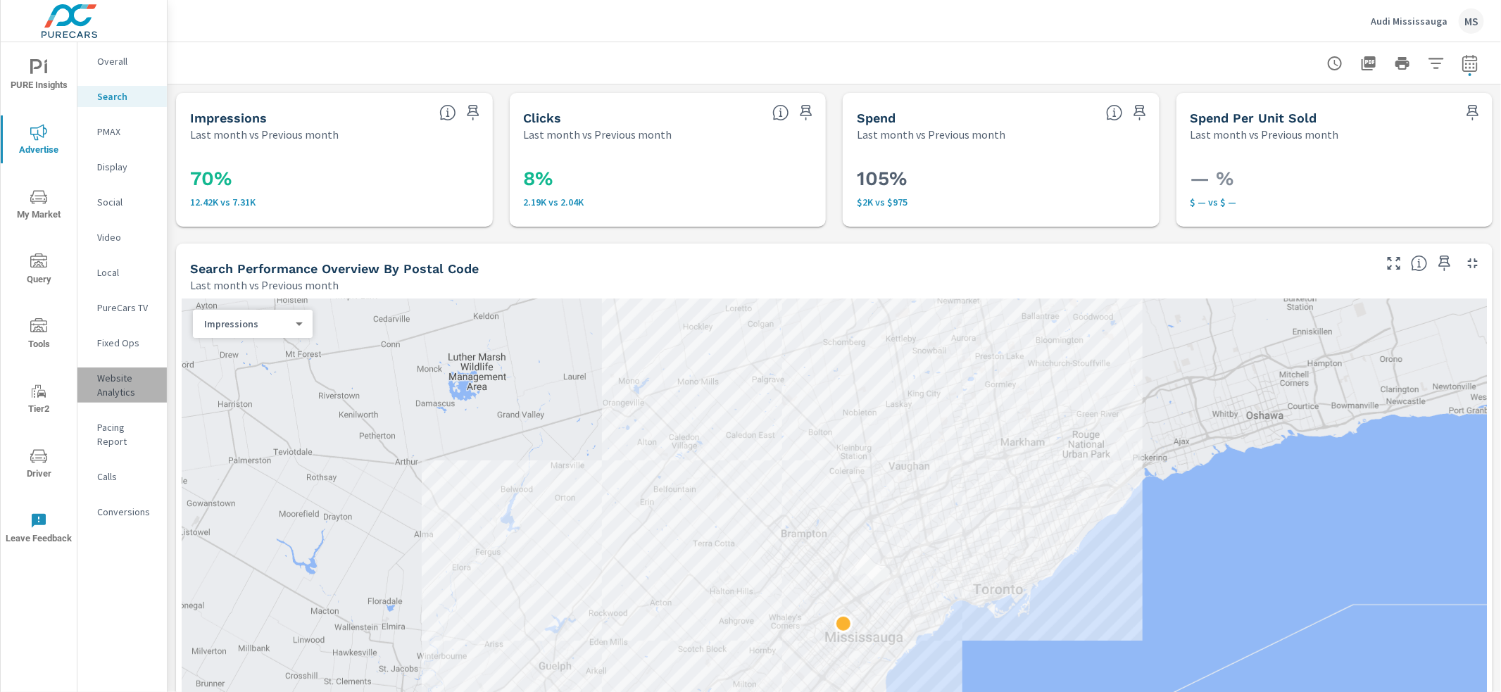
click at [127, 372] on p "Website Analytics" at bounding box center [126, 385] width 58 height 28
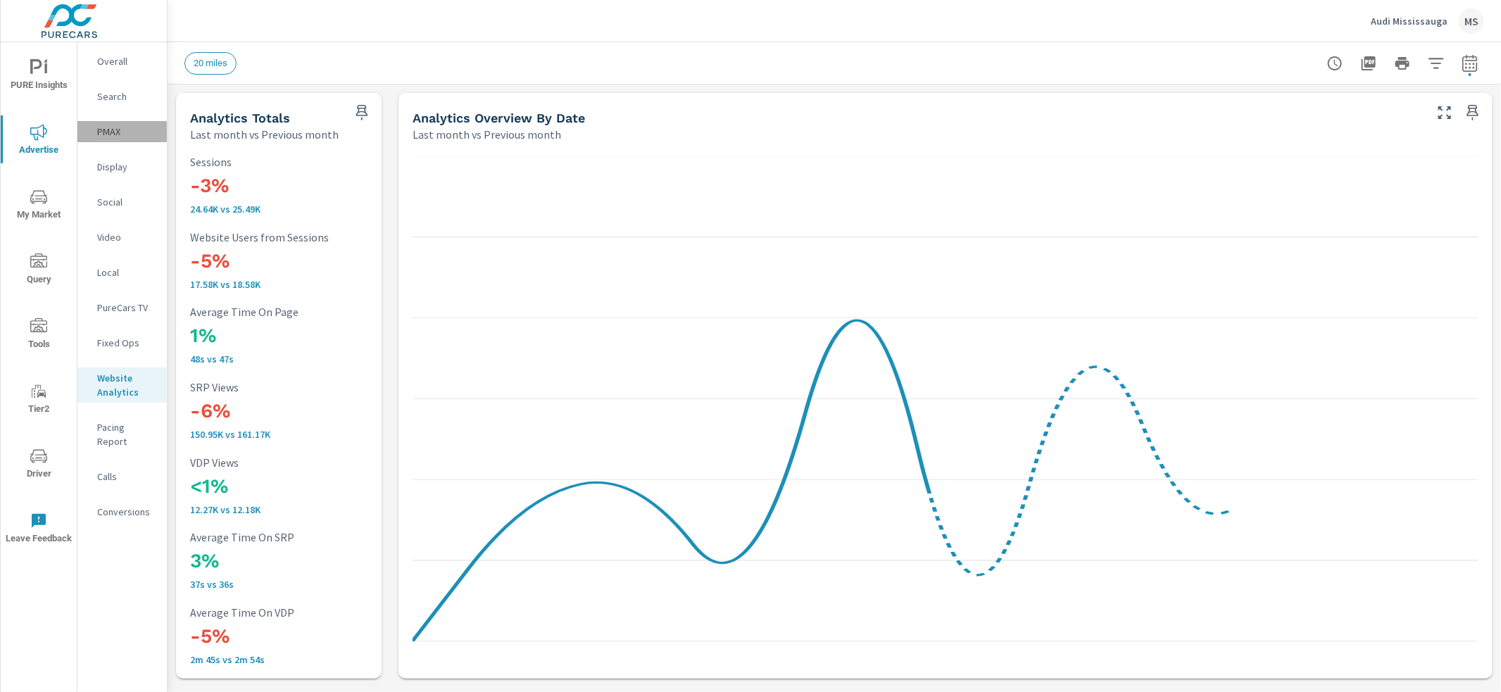
click at [101, 127] on p "PMAX" at bounding box center [126, 132] width 58 height 14
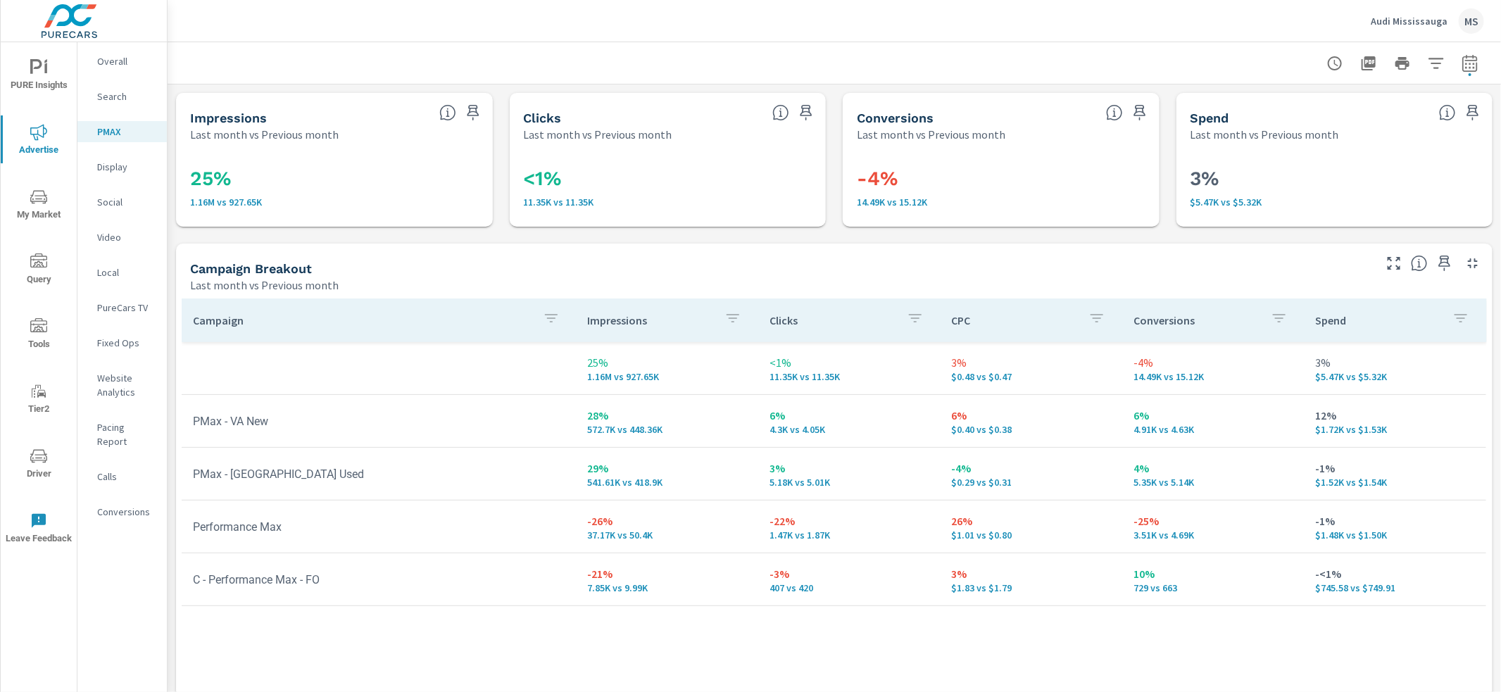
click at [112, 192] on div "Social" at bounding box center [121, 201] width 89 height 21
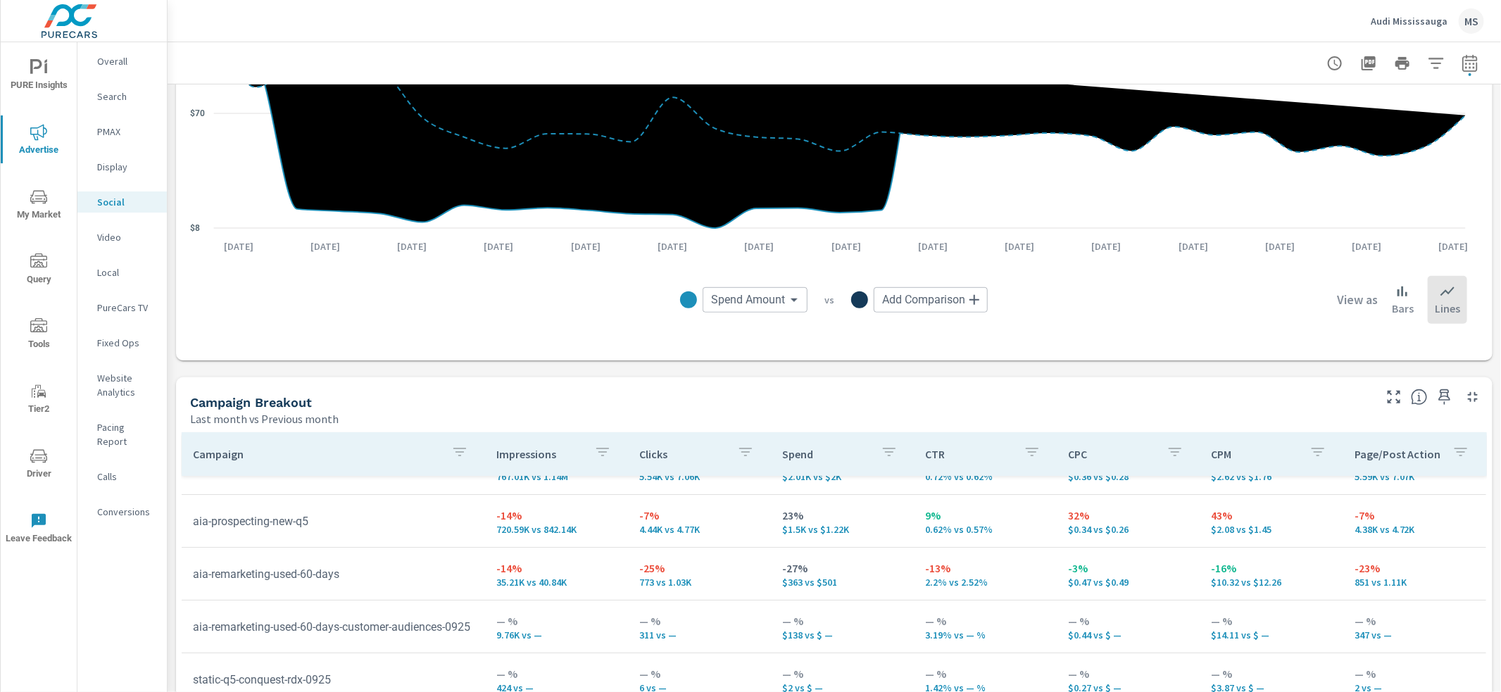
scroll to position [370, 0]
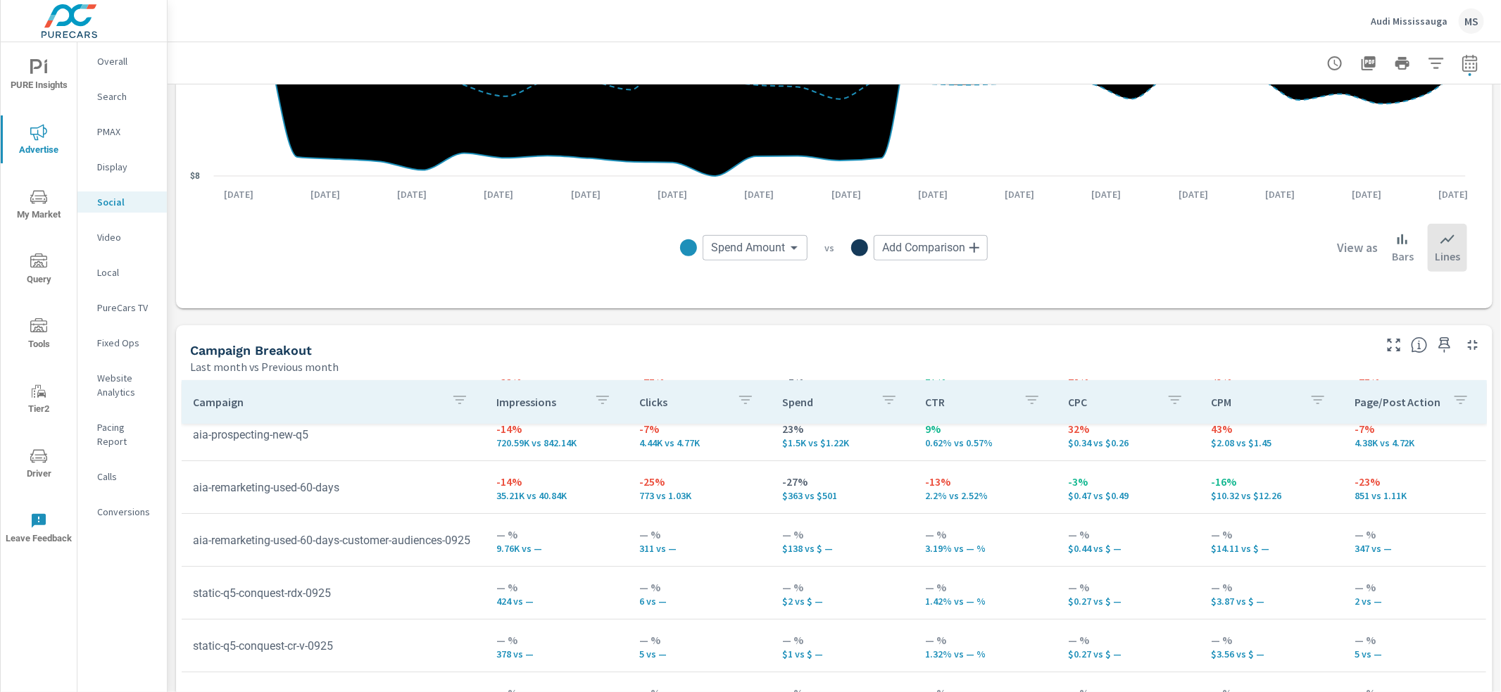
scroll to position [80, 0]
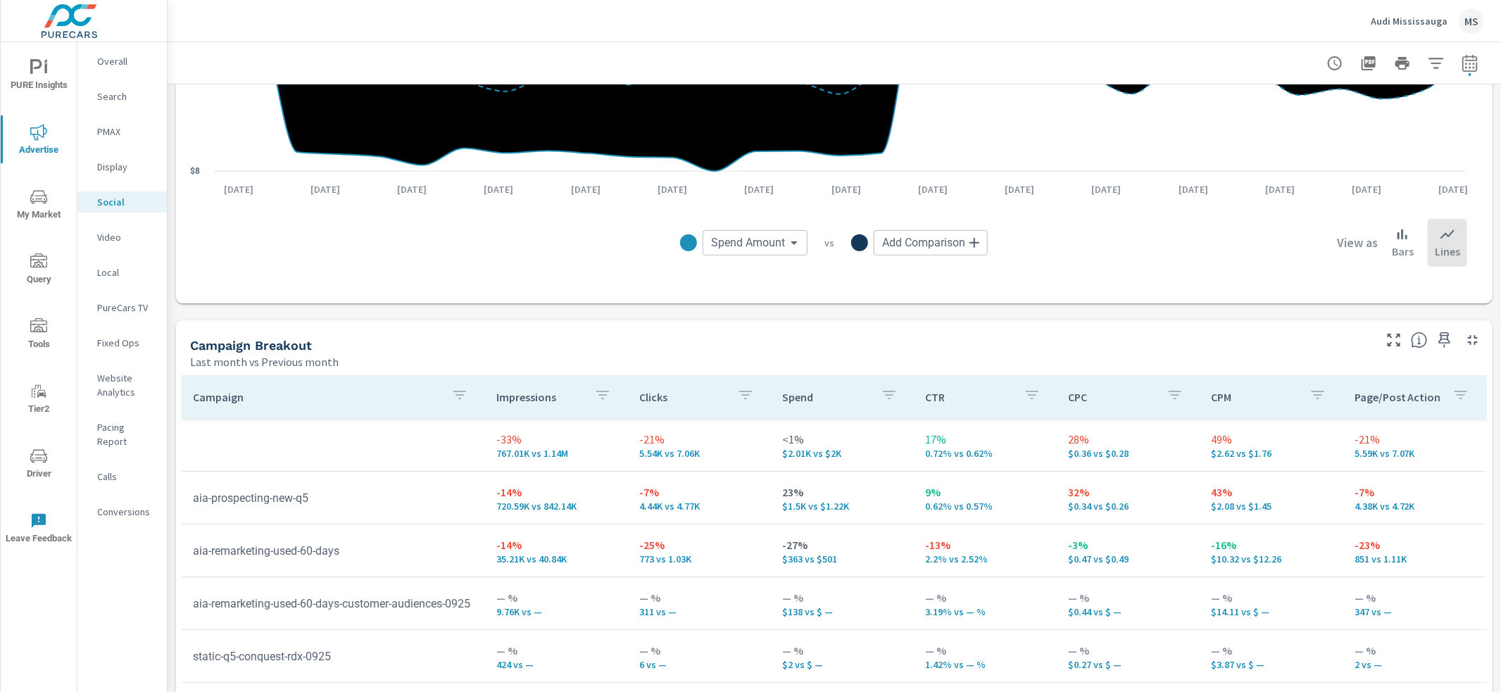
scroll to position [120, 0]
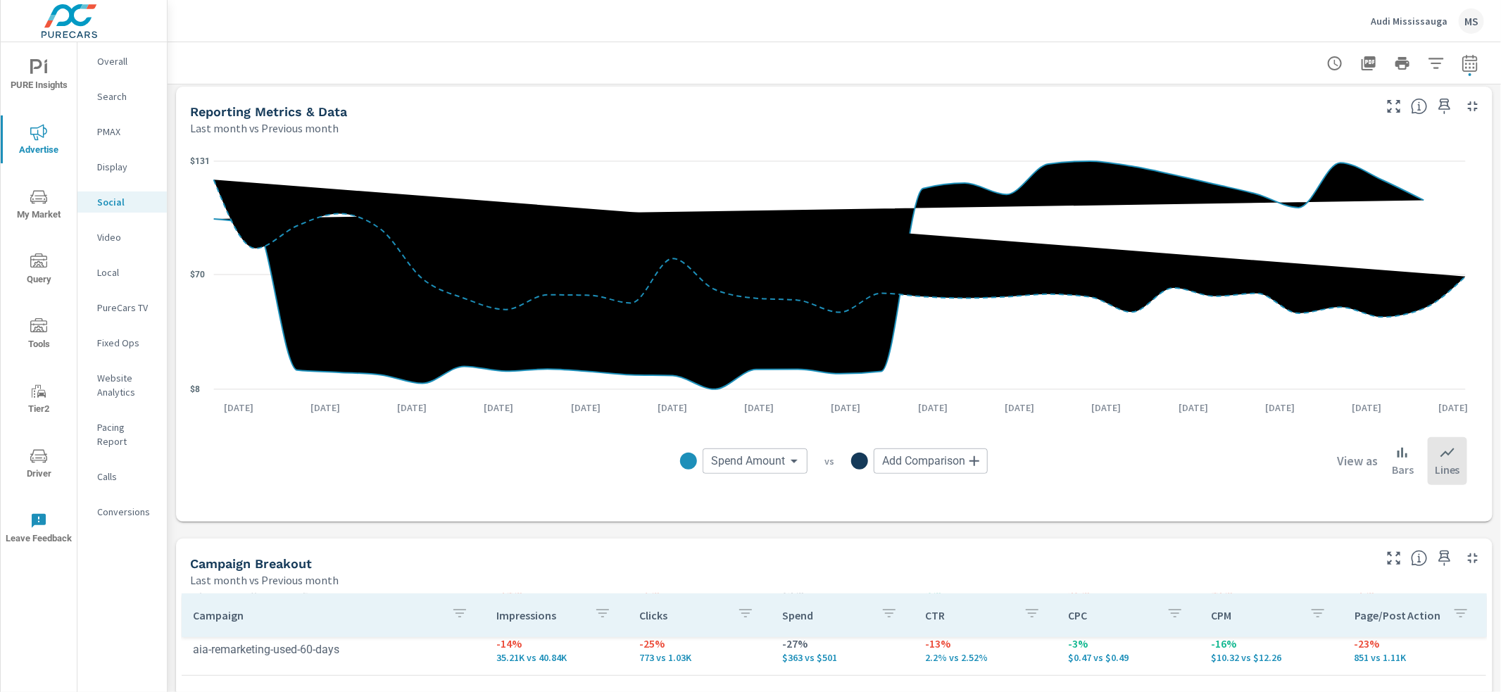
scroll to position [370, 0]
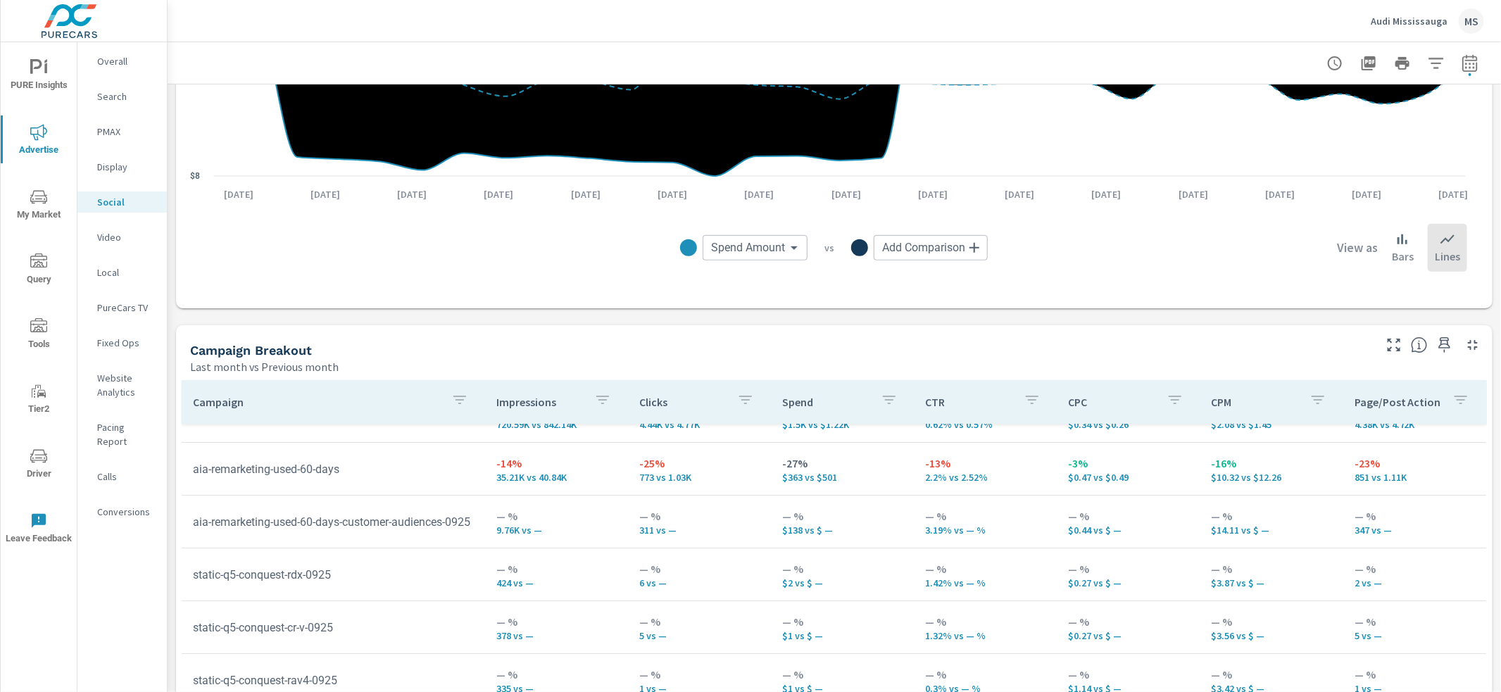
scroll to position [75, 0]
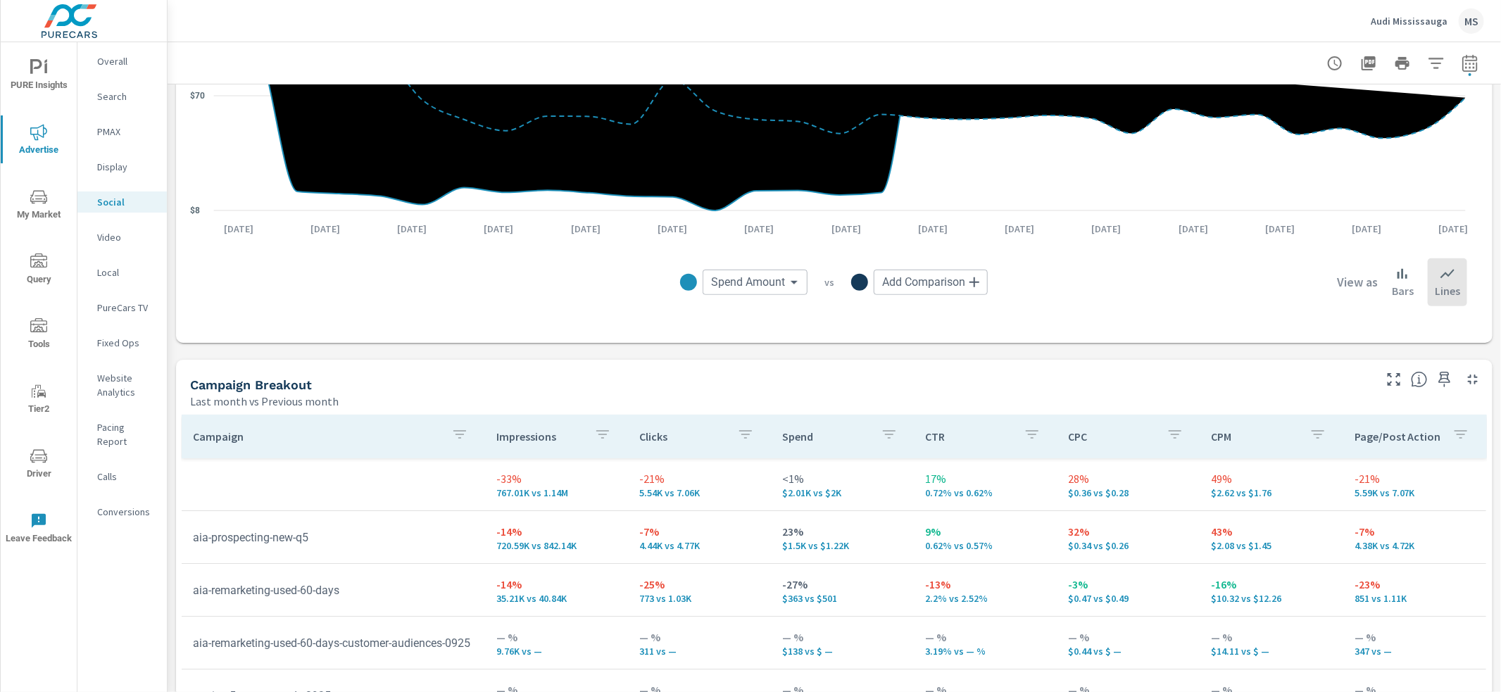
scroll to position [34, 0]
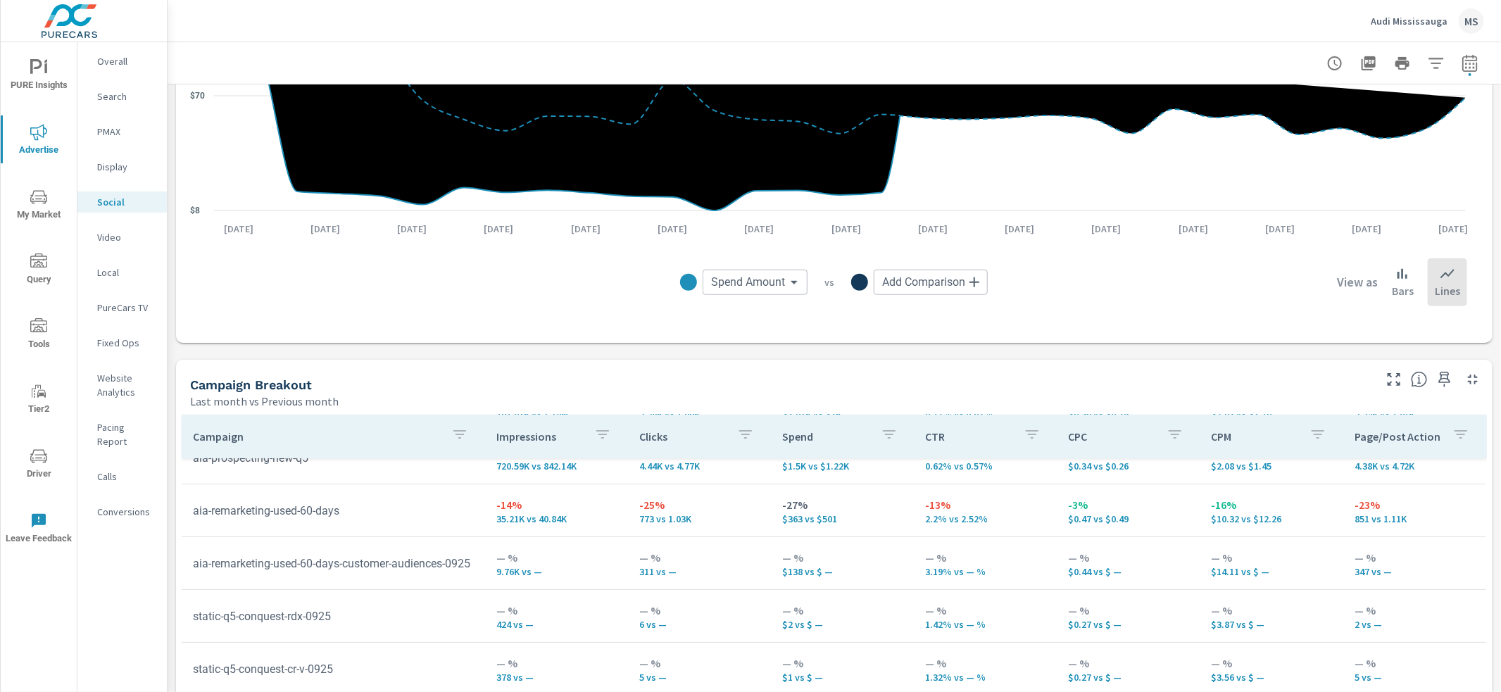
scroll to position [100, 0]
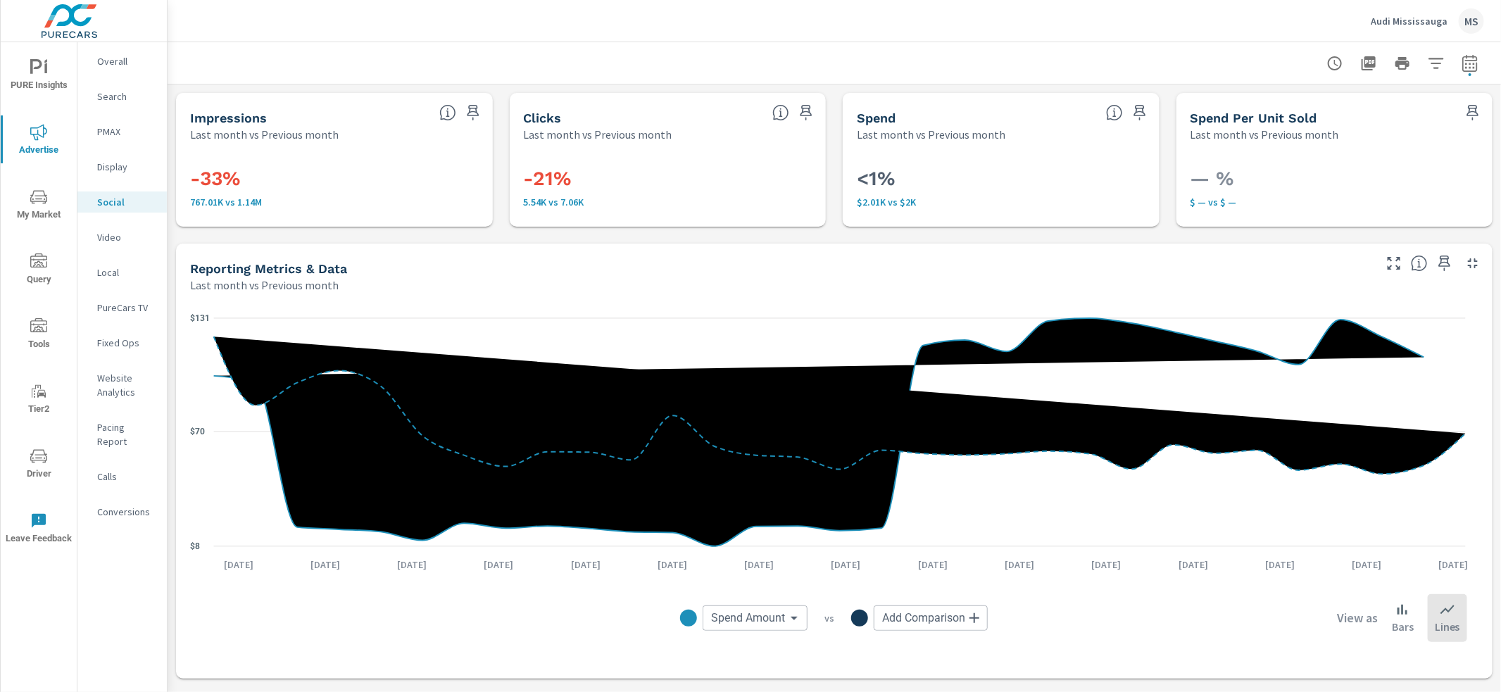
click at [121, 225] on nav "Overall Search PMAX Display Social Video Local PureCars TV Fixed Ops Website An…" at bounding box center [121, 292] width 89 height 500
click at [122, 391] on p "Website Analytics" at bounding box center [126, 385] width 58 height 28
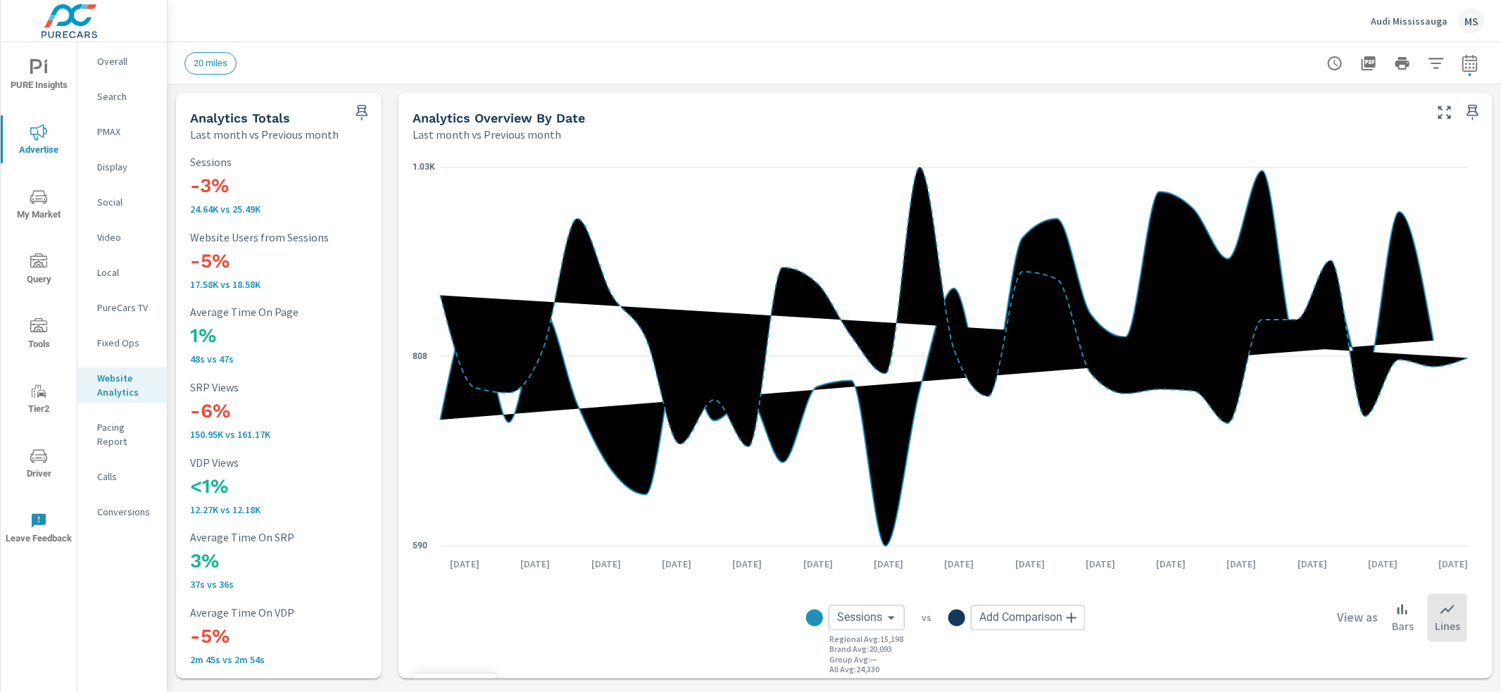
scroll to position [1214, 0]
